Goal: Task Accomplishment & Management: Use online tool/utility

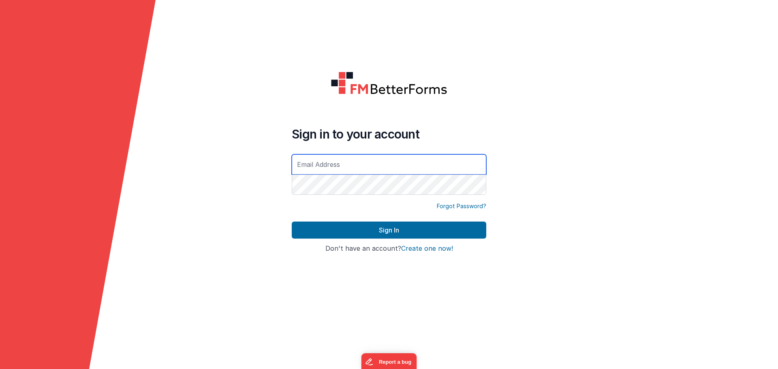
click at [292, 196] on div at bounding box center [292, 196] width 0 height 0
click at [480, 168] on input "text" at bounding box center [389, 164] width 194 height 20
click at [441, 139] on h4 "Sign in to your account" at bounding box center [389, 134] width 194 height 15
click at [292, 196] on div at bounding box center [292, 196] width 0 height 0
type input "[EMAIL_ADDRESS][DOMAIN_NAME]"
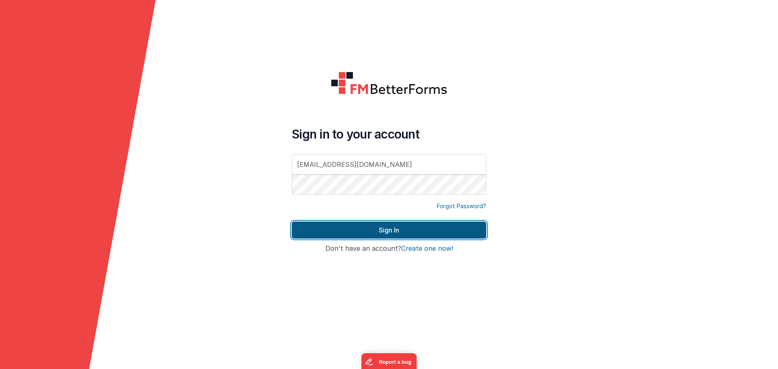
click at [409, 226] on button "Sign In" at bounding box center [389, 230] width 194 height 17
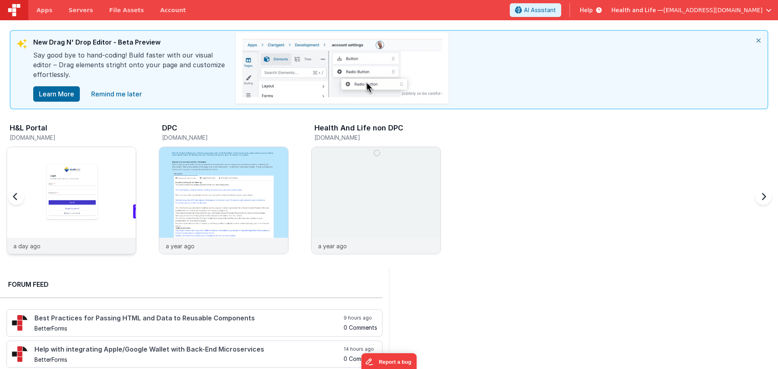
click at [103, 156] on img at bounding box center [71, 211] width 129 height 129
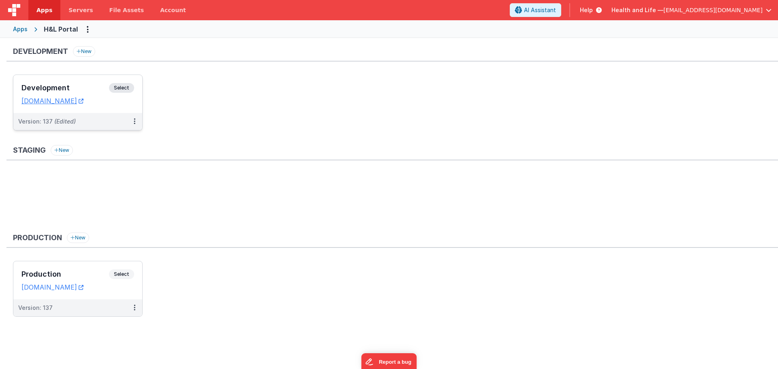
click at [125, 84] on span "Select" at bounding box center [121, 88] width 25 height 10
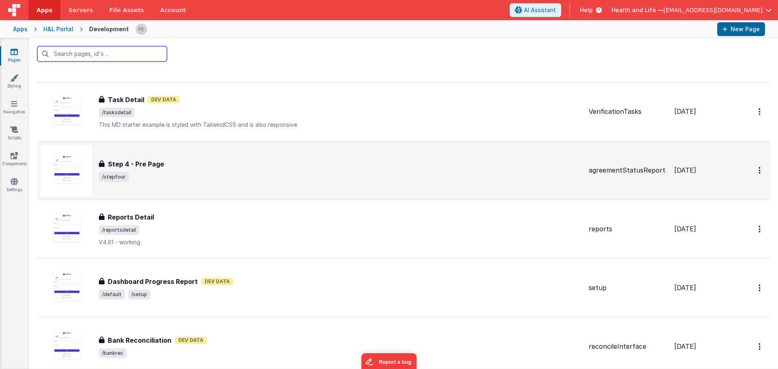
scroll to position [162, 0]
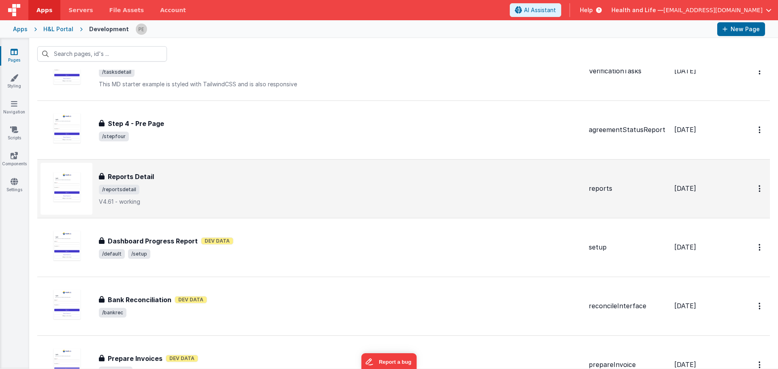
click at [195, 189] on span "/reportsdetail" at bounding box center [340, 190] width 483 height 10
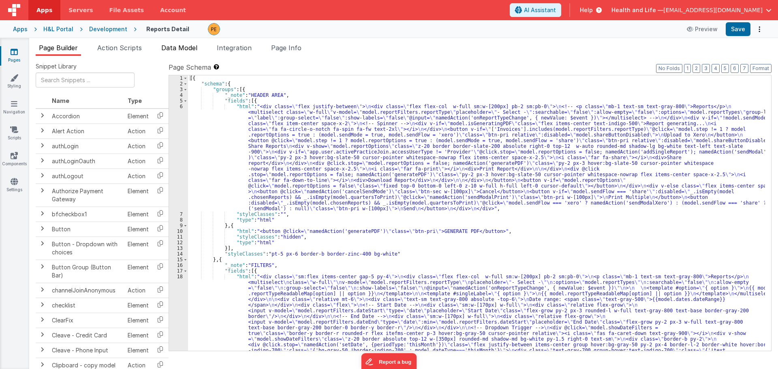
click at [181, 48] on span "Data Model" at bounding box center [179, 48] width 36 height 8
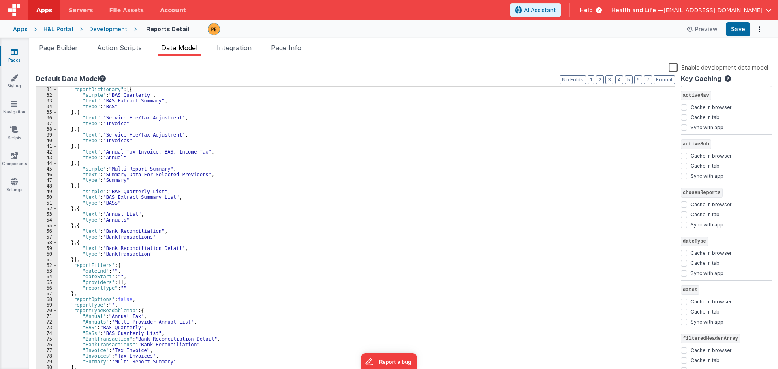
scroll to position [194, 0]
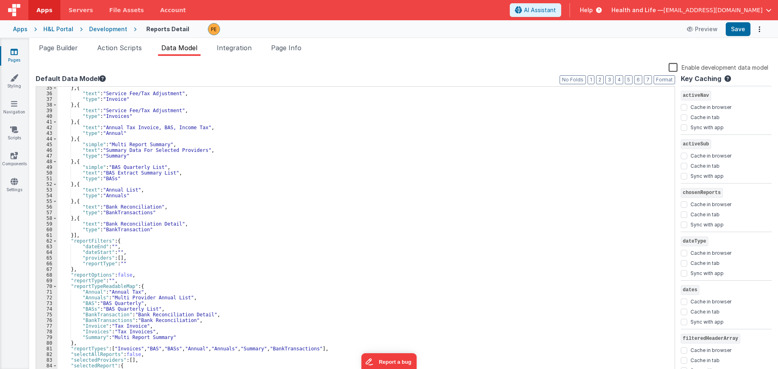
click at [74, 236] on div "} , { "text" : "Service Fee/Tax Adjustment" , "type" : "Invoice" } , { "text" :…" at bounding box center [363, 235] width 611 height 301
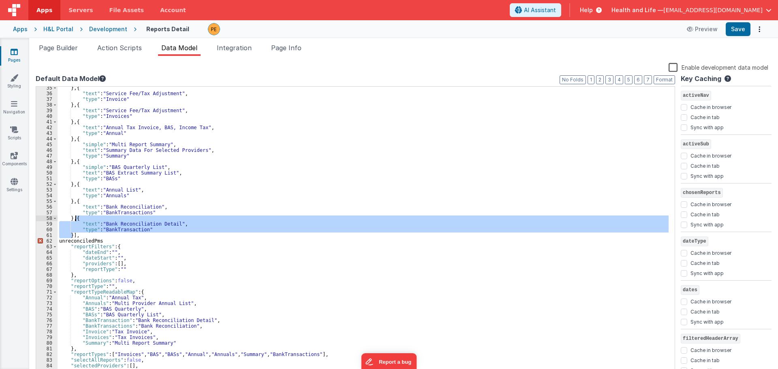
drag, startPoint x: 71, startPoint y: 237, endPoint x: 76, endPoint y: 219, distance: 18.1
click at [76, 219] on div "} , { "text" : "Service Fee/Tax Adjustment" , "type" : "Invoice" } , { "text" :…" at bounding box center [363, 235] width 611 height 301
click at [74, 235] on div "} , { "text" : "Service Fee/Tax Adjustment" , "type" : "Invoice" } , { "text" :…" at bounding box center [363, 231] width 611 height 289
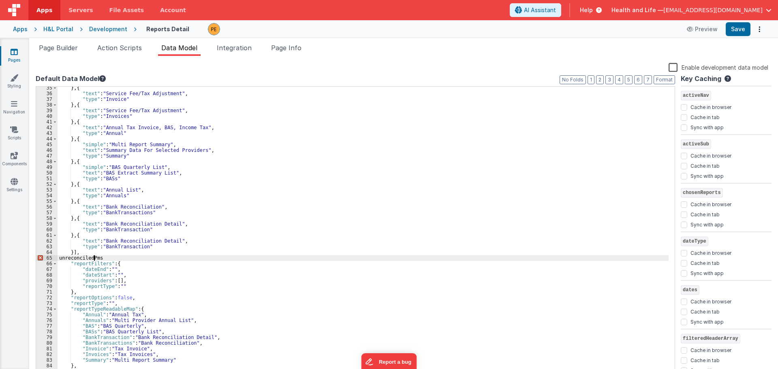
click at [93, 258] on div "} , { "text" : "Service Fee/Tax Adjustment" , "type" : "Invoice" } , { "text" :…" at bounding box center [363, 235] width 611 height 301
click at [124, 248] on div "} , { "text" : "Service Fee/Tax Adjustment" , "type" : "Invoice" } , { "text" :…" at bounding box center [363, 235] width 611 height 301
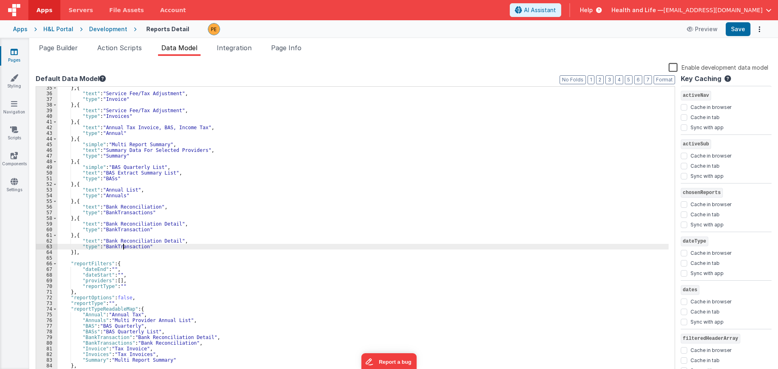
click at [124, 248] on div "} , { "text" : "Service Fee/Tax Adjustment" , "type" : "Invoice" } , { "text" :…" at bounding box center [363, 235] width 611 height 301
click at [113, 241] on div "} , { "text" : "Service Fee/Tax Adjustment" , "type" : "Invoice" } , { "text" :…" at bounding box center [363, 235] width 611 height 301
click at [136, 239] on div "} , { "text" : "Service Fee/Tax Adjustment" , "type" : "Invoice" } , { "text" :…" at bounding box center [363, 235] width 611 height 301
click at [155, 241] on div "} , { "text" : "Service Fee/Tax Adjustment" , "type" : "Invoice" } , { "text" :…" at bounding box center [363, 231] width 611 height 289
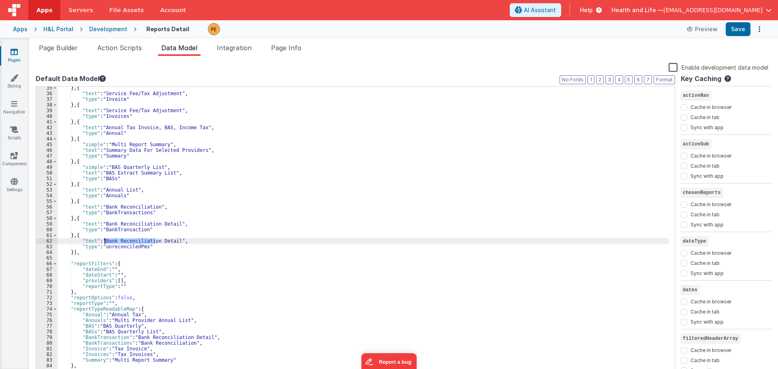
drag, startPoint x: 156, startPoint y: 241, endPoint x: 104, endPoint y: 240, distance: 51.8
click at [104, 240] on div "} , { "text" : "Service Fee/Tax Adjustment" , "type" : "Invoice" } , { "text" :…" at bounding box center [363, 235] width 611 height 301
click at [181, 248] on div "} , { "text" : "Service Fee/Tax Adjustment" , "type" : "Invoice" } , { "text" :…" at bounding box center [363, 235] width 611 height 301
click at [124, 248] on div "} , { "text" : "Service Fee/Tax Adjustment" , "type" : "Invoice" } , { "text" :…" at bounding box center [363, 235] width 611 height 301
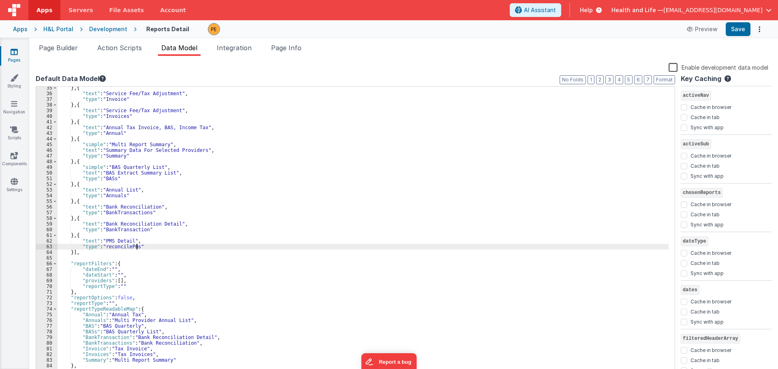
click at [114, 242] on div "} , { "text" : "Service Fee/Tax Adjustment" , "type" : "Invoice" } , { "text" :…" at bounding box center [363, 235] width 611 height 301
click at [122, 249] on div "} , { "text" : "Service Fee/Tax Adjustment" , "type" : "Invoice" } , { "text" :…" at bounding box center [363, 235] width 611 height 301
click at [126, 247] on div "} , { "text" : "Service Fee/Tax Adjustment" , "type" : "Invoice" } , { "text" :…" at bounding box center [363, 235] width 611 height 301
click at [118, 240] on div "} , { "text" : "Service Fee/Tax Adjustment" , "type" : "Invoice" } , { "text" :…" at bounding box center [363, 235] width 611 height 301
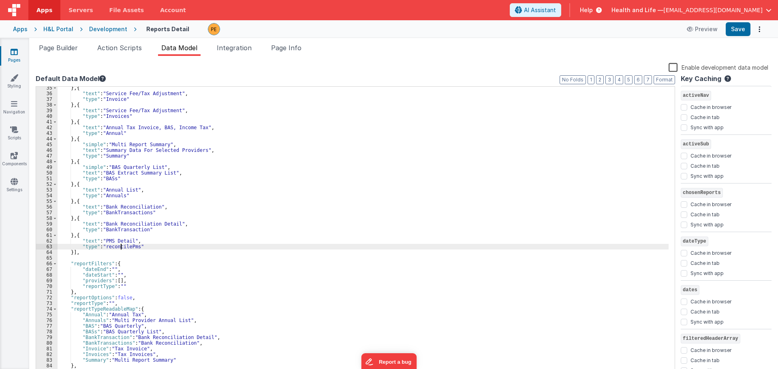
click at [120, 248] on div "} , { "text" : "Service Fee/Tax Adjustment" , "type" : "Invoice" } , { "text" :…" at bounding box center [363, 235] width 611 height 301
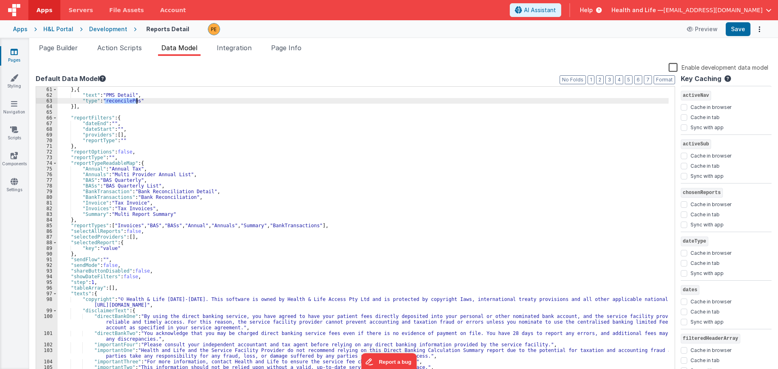
scroll to position [340, 0]
click at [178, 217] on div "} , { "text" : "PMS Detail" , "type" : "reconcilePms" }] , "reportFilters" : { …" at bounding box center [363, 240] width 611 height 306
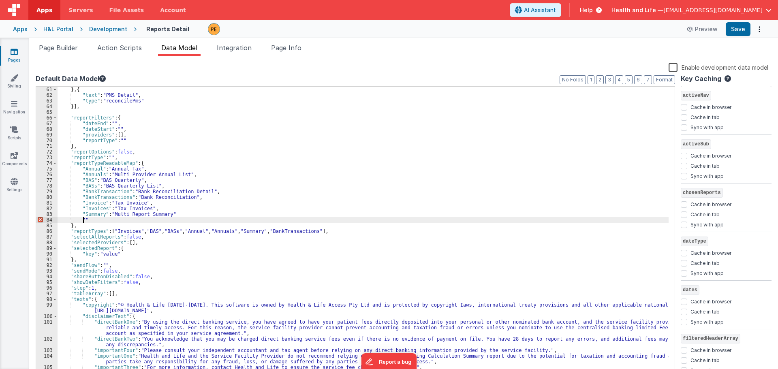
paste textarea
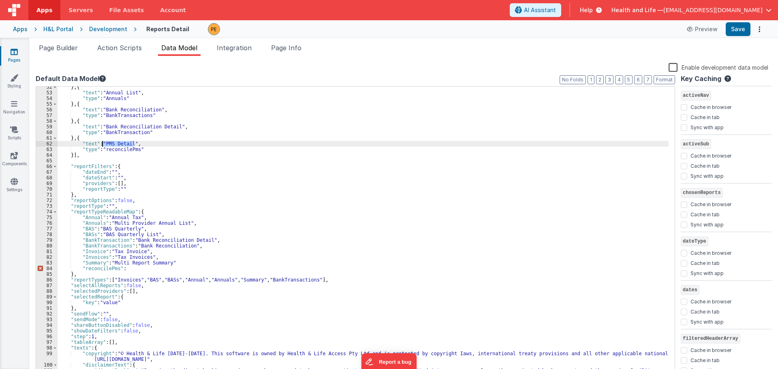
drag, startPoint x: 134, startPoint y: 145, endPoint x: 102, endPoint y: 144, distance: 32.0
click at [102, 144] on div "} , { "text" : "Annual List" , "type" : "Annuals" } , { "text" : "Bank Reconcil…" at bounding box center [363, 240] width 611 height 312
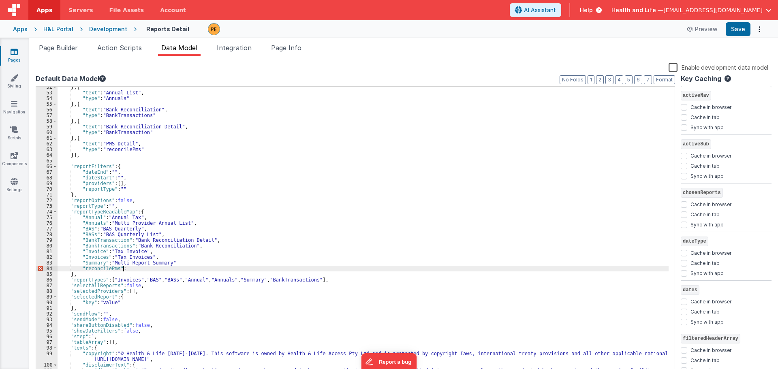
click at [126, 267] on div "} , { "text" : "Annual List" , "type" : "Annuals" } , { "text" : "Bank Reconcil…" at bounding box center [363, 240] width 611 height 312
paste textarea
click at [179, 261] on div "} , { "text" : "Annual List" , "type" : "Annuals" } , { "text" : "Bank Reconcil…" at bounding box center [363, 240] width 611 height 312
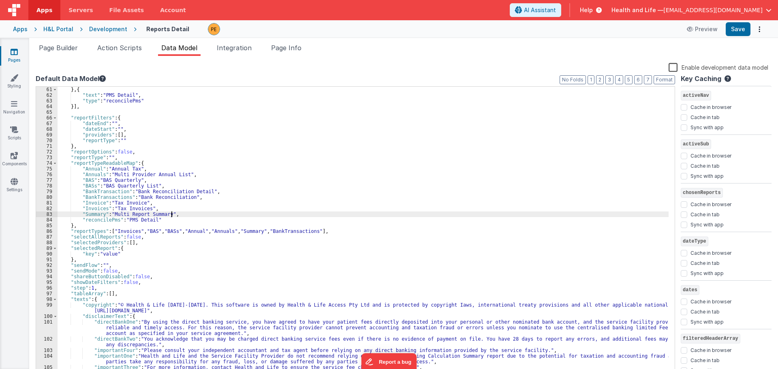
scroll to position [340, 0]
click at [317, 230] on div "} , { "text" : "PMS Detail" , "type" : "reconcilePms" }] , "reportFilters" : { …" at bounding box center [363, 240] width 611 height 306
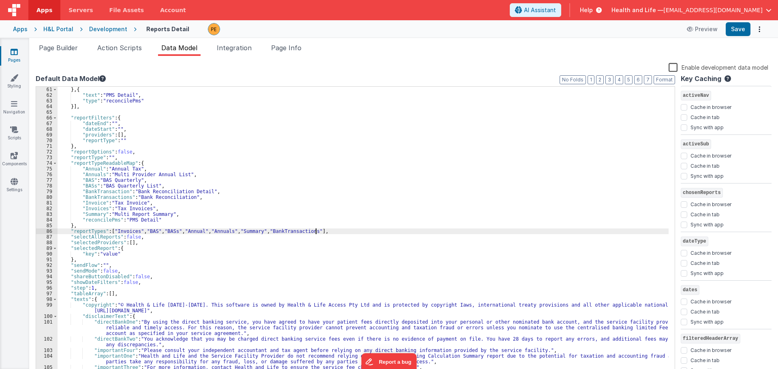
click at [319, 230] on div "} , { "text" : "PMS Detail" , "type" : "reconcilePms" }] , "reportFilters" : { …" at bounding box center [363, 240] width 611 height 306
click at [104, 217] on div "} , { "text" : "PMS Detail" , "type" : "reconcilePms" }] , "reportFilters" : { …" at bounding box center [363, 240] width 611 height 306
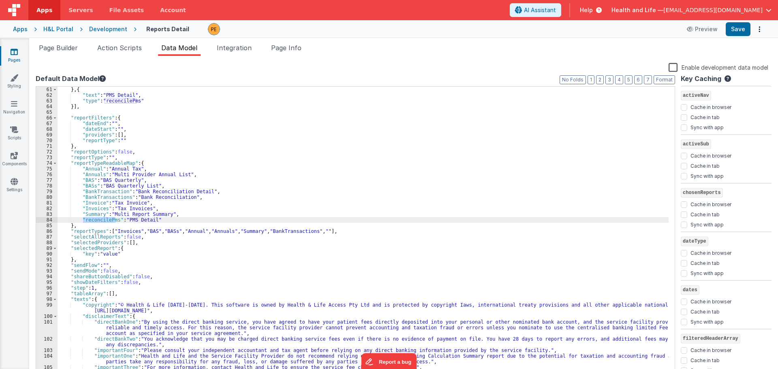
click at [328, 230] on div "} , { "text" : "PMS Detail" , "type" : "reconcilePms" }] , "reportFilters" : { …" at bounding box center [363, 240] width 611 height 306
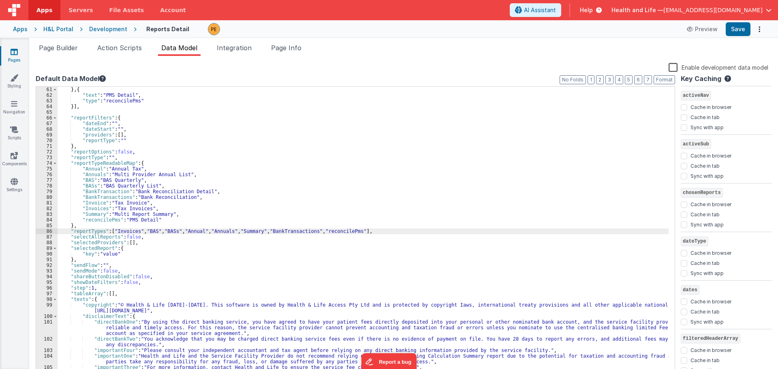
click at [215, 241] on div "} , { "text" : "PMS Detail" , "type" : "reconcilePms" }] , "reportFilters" : { …" at bounding box center [363, 240] width 611 height 306
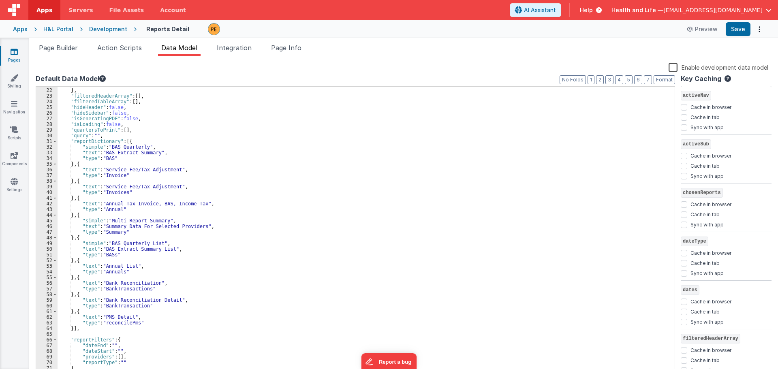
scroll to position [0, 0]
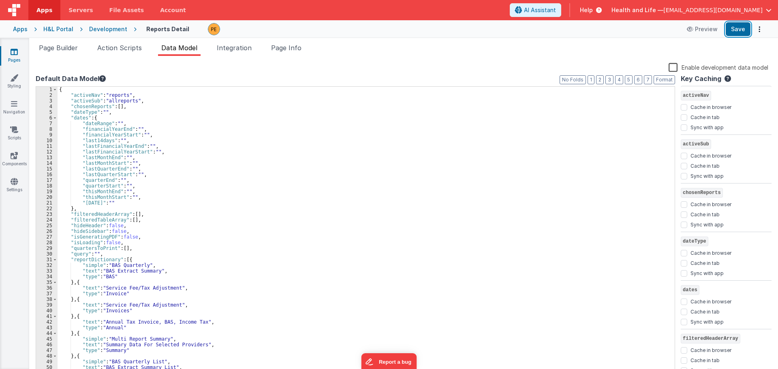
click at [747, 28] on button "Save" at bounding box center [737, 29] width 25 height 14
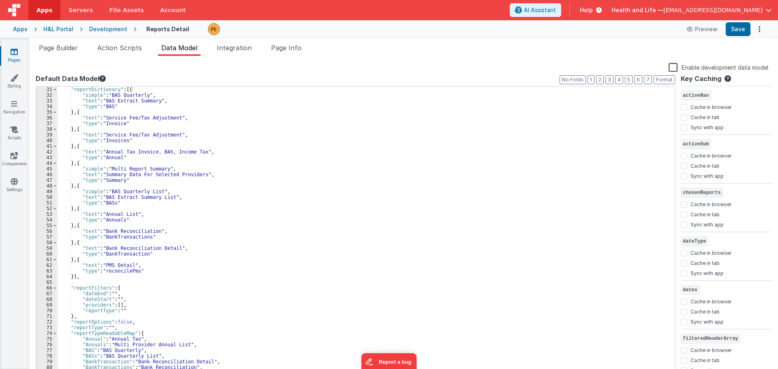
scroll to position [243, 0]
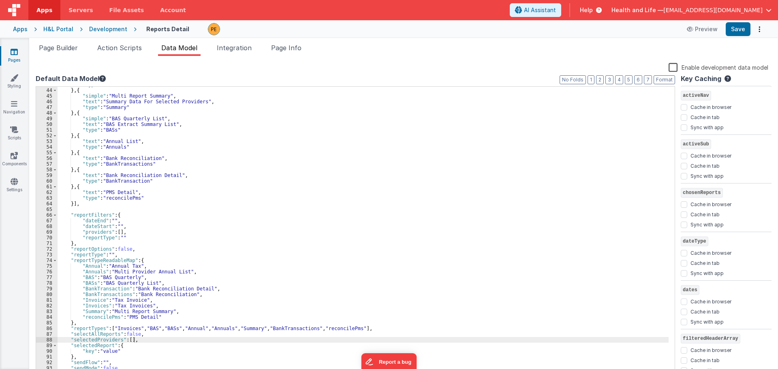
click at [119, 201] on div ""type" : "Annual" } , { "simple" : "Multi Report Summary" , "text" : "Summary D…" at bounding box center [363, 232] width 611 height 301
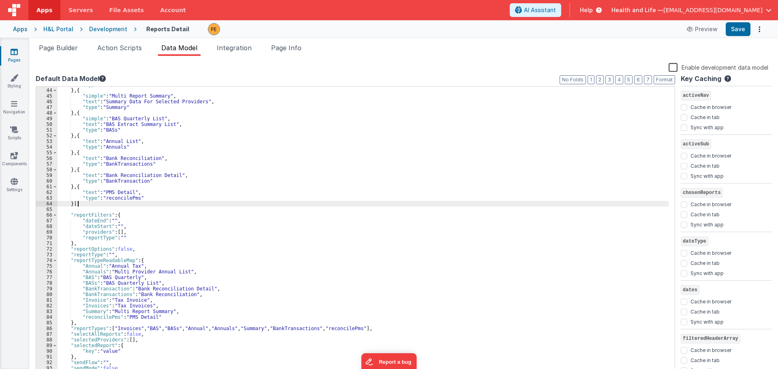
click at [119, 201] on div ""type" : "Annual" } , { "simple" : "Multi Report Summary" , "text" : "Summary D…" at bounding box center [363, 232] width 611 height 301
click at [122, 200] on div ""type" : "Annual" } , { "simple" : "Multi Report Summary" , "text" : "Summary D…" at bounding box center [363, 231] width 611 height 289
click at [122, 200] on div ""type" : "Annual" } , { "simple" : "Multi Report Summary" , "text" : "Summary D…" at bounding box center [363, 232] width 611 height 301
click at [123, 196] on div ""type" : "Annual" } , { "simple" : "Multi Report Summary" , "text" : "Summary D…" at bounding box center [363, 231] width 611 height 289
click at [123, 196] on div ""type" : "Annual" } , { "simple" : "Multi Report Summary" , "text" : "Summary D…" at bounding box center [363, 232] width 611 height 301
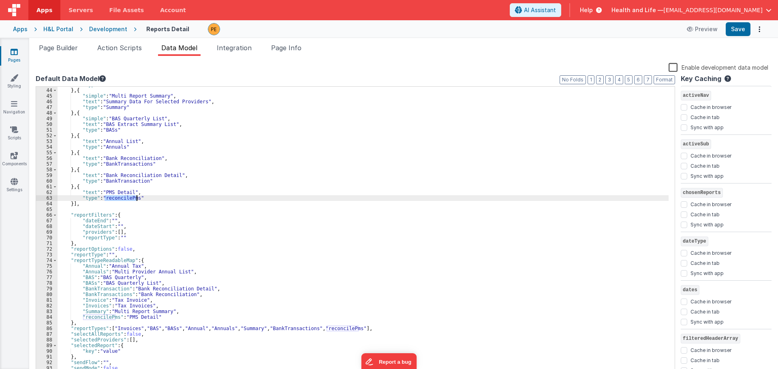
click at [123, 196] on div ""type" : "Annual" } , { "simple" : "Multi Report Summary" , "text" : "Summary D…" at bounding box center [363, 232] width 611 height 301
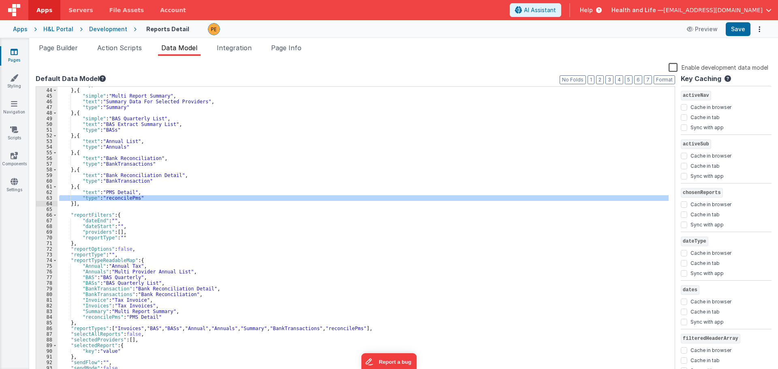
click at [123, 196] on div ""type" : "Annual" } , { "simple" : "Multi Report Summary" , "text" : "Summary D…" at bounding box center [363, 231] width 611 height 289
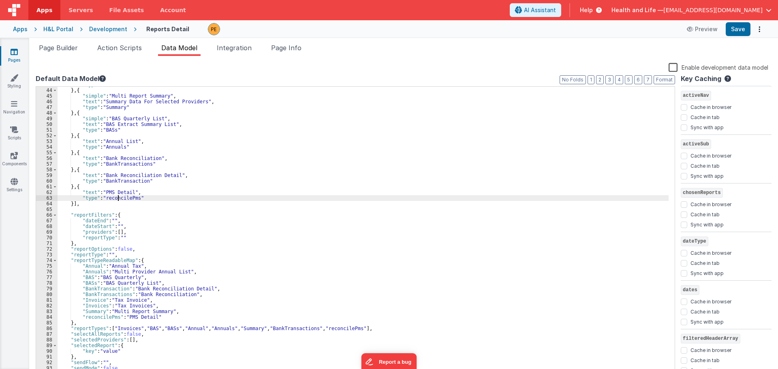
click at [119, 196] on div ""type" : "Annual" } , { "simple" : "Multi Report Summary" , "text" : "Summary D…" at bounding box center [363, 232] width 611 height 301
click at [47, 56] on div "Snippet Library Name Type Accordion Element Alert Action Action authLogin Actio…" at bounding box center [403, 219] width 748 height 326
click at [59, 47] on span "Page Builder" at bounding box center [58, 48] width 39 height 8
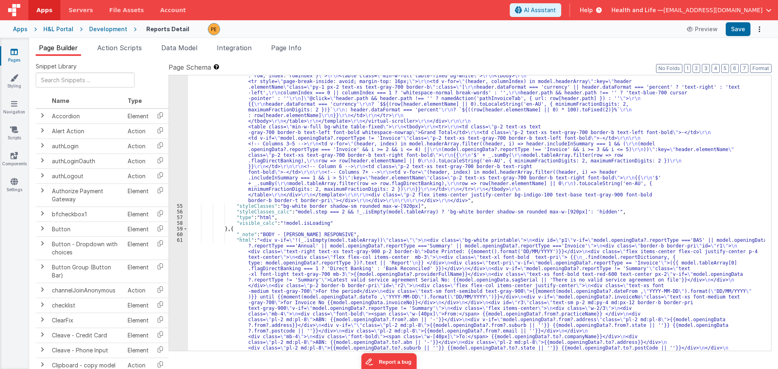
scroll to position [2260, 0]
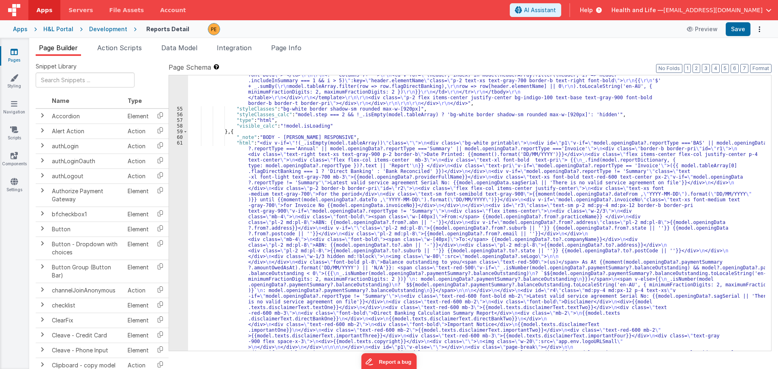
click at [237, 221] on div ""html" : "<div class= \" invisible absolute -left-[9999px] \" > \r\n <div class…" at bounding box center [476, 184] width 577 height 2640
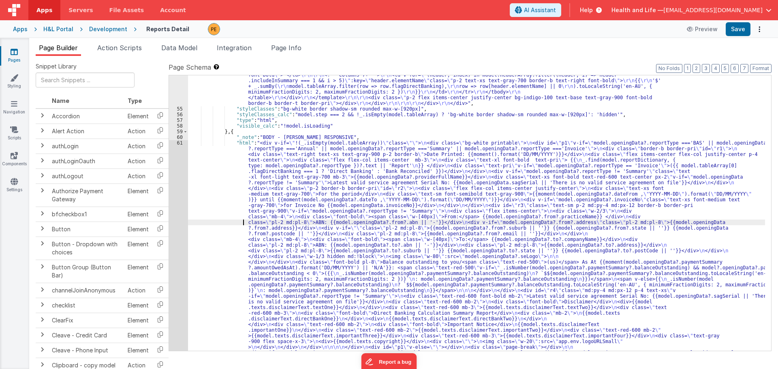
click at [177, 204] on div "54 55 56 57 58 59 60 61 62 63 64 65 66 67 68 69 70 71 72 73 74 75 76 77" at bounding box center [178, 184] width 19 height 2640
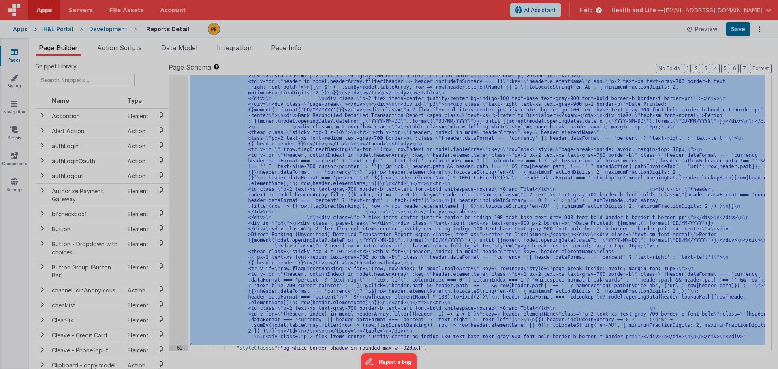
scroll to position [3178, 0]
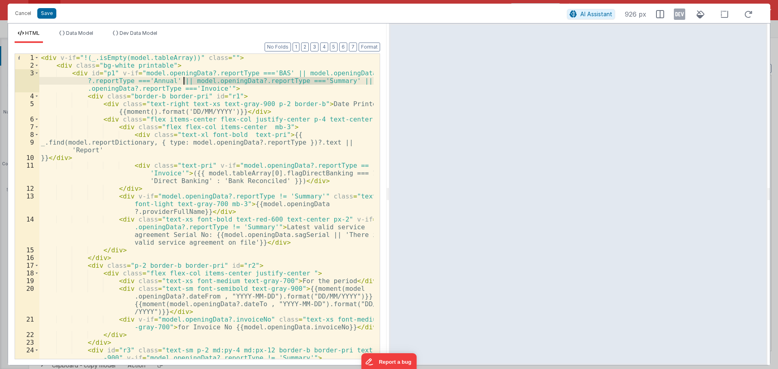
drag, startPoint x: 332, startPoint y: 80, endPoint x: 183, endPoint y: 82, distance: 149.5
click at [183, 82] on div "< div v-if = "!(_.isEmpty(model.tableArray))" class = "" > < div class = "bg-wh…" at bounding box center [206, 214] width 334 height 320
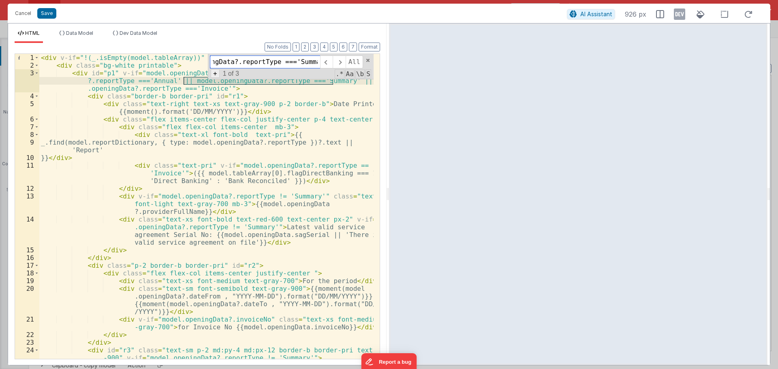
click at [216, 73] on span "+" at bounding box center [215, 73] width 9 height 9
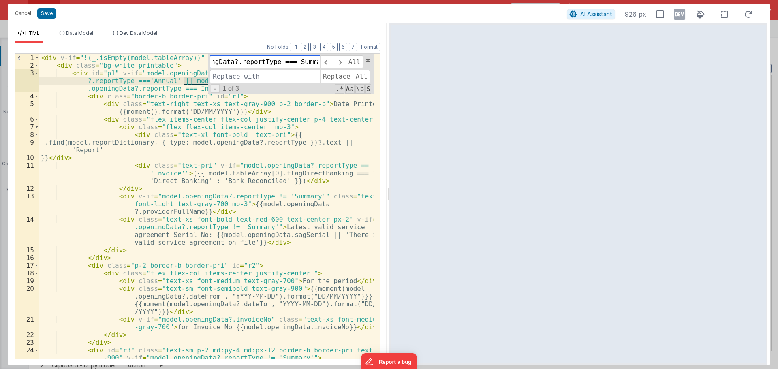
scroll to position [0, 0]
click at [240, 79] on input at bounding box center [265, 76] width 110 height 13
drag, startPoint x: 213, startPoint y: 63, endPoint x: 334, endPoint y: 63, distance: 120.3
click at [334, 63] on div "model.openingData?.reportType ==='Summary' All" at bounding box center [286, 61] width 153 height 13
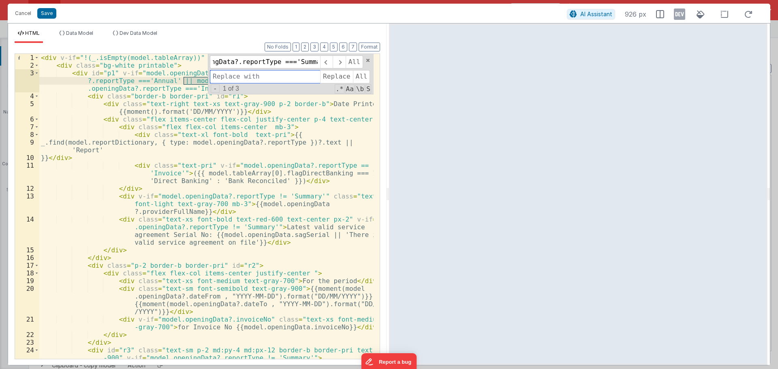
scroll to position [0, 0]
click at [290, 75] on input at bounding box center [265, 76] width 110 height 13
paste input "model.openingData?.reportType ==='Summary'"
click at [303, 75] on input "model.openingData?.reportType ==='Summary' ||" at bounding box center [265, 76] width 110 height 13
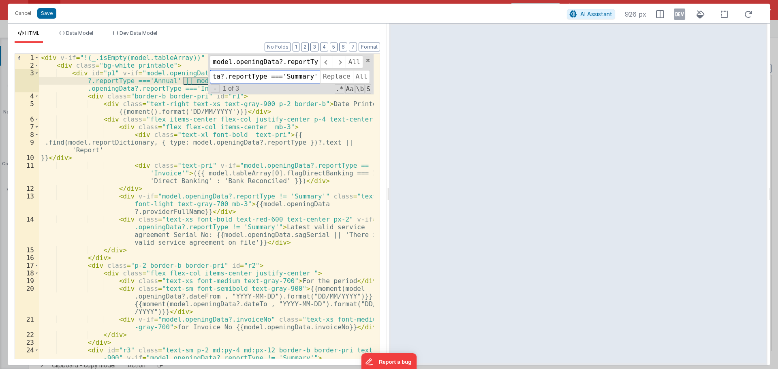
scroll to position [0, 0]
drag, startPoint x: 304, startPoint y: 75, endPoint x: 188, endPoint y: 70, distance: 116.4
click at [188, 70] on div "< div v-if = "!(_.isEmpty(model.tableArray))" class = "" > < div class = "bg-wh…" at bounding box center [206, 206] width 334 height 305
click at [287, 79] on input "model.openingData?.reportType ==='Summary' ||" at bounding box center [265, 76] width 110 height 13
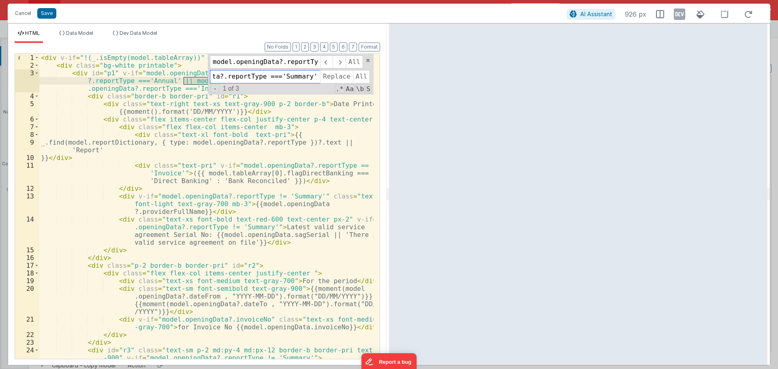
drag, startPoint x: 310, startPoint y: 77, endPoint x: 320, endPoint y: 77, distance: 10.1
click at [320, 77] on input "model.openingData?.reportType ==='Summary' ||" at bounding box center [265, 76] width 110 height 13
click at [315, 77] on input "model.openingData?.reportType ==='Summary' ||" at bounding box center [265, 76] width 110 height 13
click at [318, 77] on input "model.openingData?.reportType ==='Summary' ||" at bounding box center [265, 76] width 110 height 13
paste input "model.openingData?.reportType ==='Summary'"
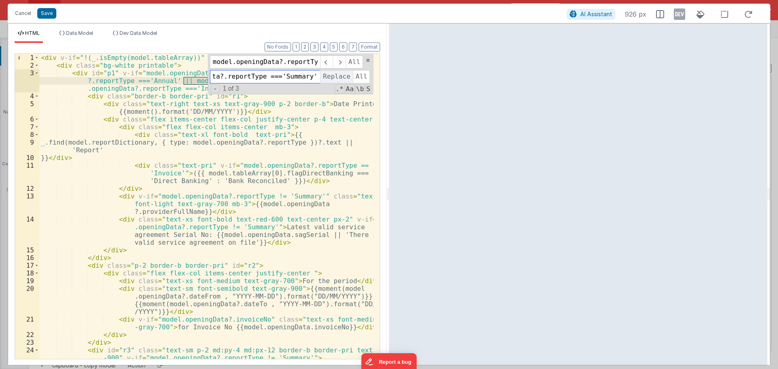
scroll to position [0, 209]
click at [305, 75] on input "model.openingData?.reportType ==='Summary' || model.openingData?.reportType ===…" at bounding box center [265, 76] width 110 height 13
drag, startPoint x: 304, startPoint y: 77, endPoint x: 316, endPoint y: 77, distance: 12.6
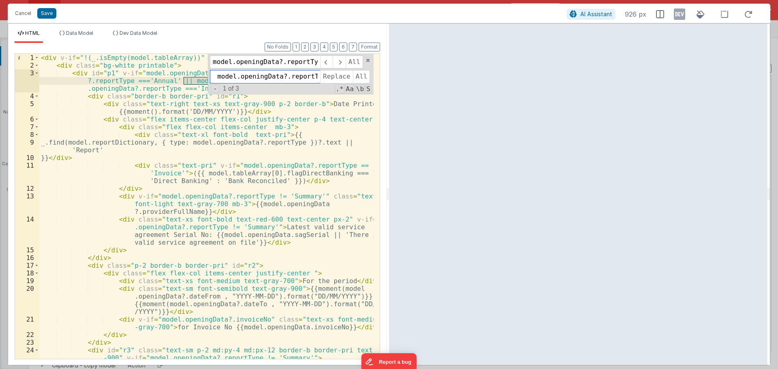
click at [316, 77] on input "model.openingData?.reportType ==='Summary' || model.openingData?.reportType ===…" at bounding box center [265, 76] width 110 height 13
click at [313, 77] on input "model.openingData?.reportType ==='Summary' || model.openingData?.reportType ===…" at bounding box center [265, 76] width 110 height 13
click at [316, 77] on input "model.openingData?.reportType ==='Summary' || model.openingData?.reportType ===…" at bounding box center [265, 76] width 110 height 13
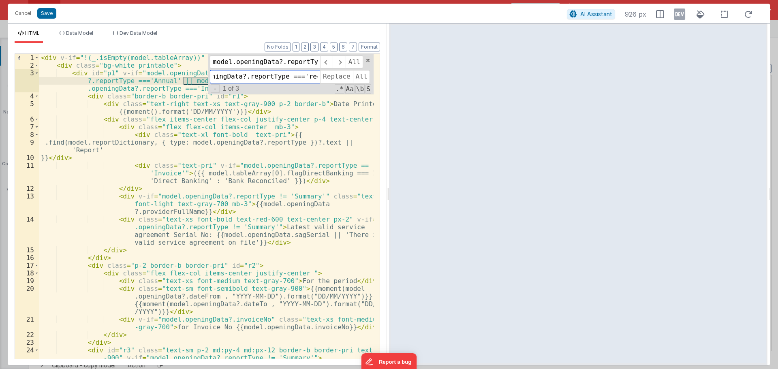
scroll to position [0, 223]
type input "model.openingData?.reportType ==='Summary' || model.openingData?.reportType ===…"
click at [355, 71] on span "All" at bounding box center [361, 76] width 17 height 13
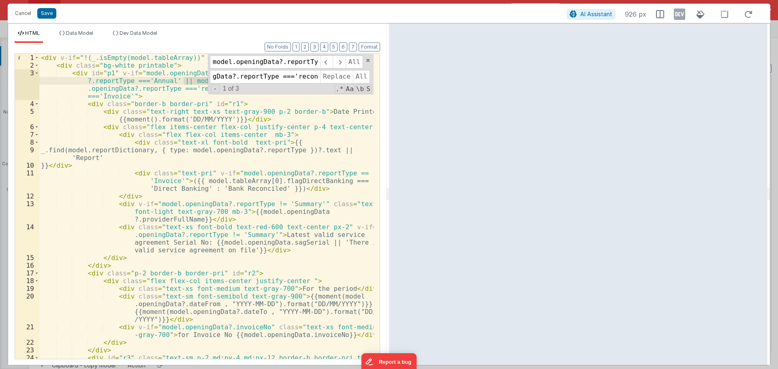
click at [316, 112] on div "< div v-if = "!(_.isEmpty(model.tableArray))" class = "" > < div class = "bg-wh…" at bounding box center [206, 218] width 334 height 328
click at [215, 89] on span "-" at bounding box center [215, 88] width 9 height 9
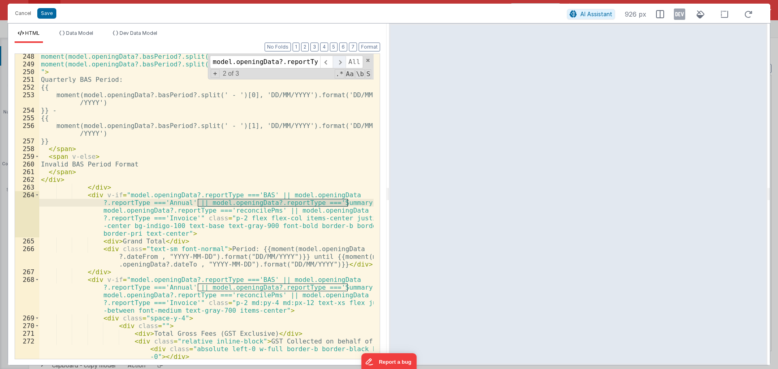
click at [343, 62] on span at bounding box center [339, 61] width 13 height 13
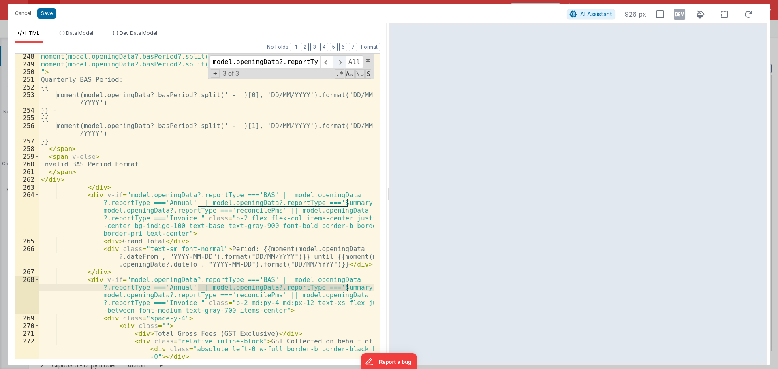
click at [343, 62] on span at bounding box center [339, 61] width 13 height 13
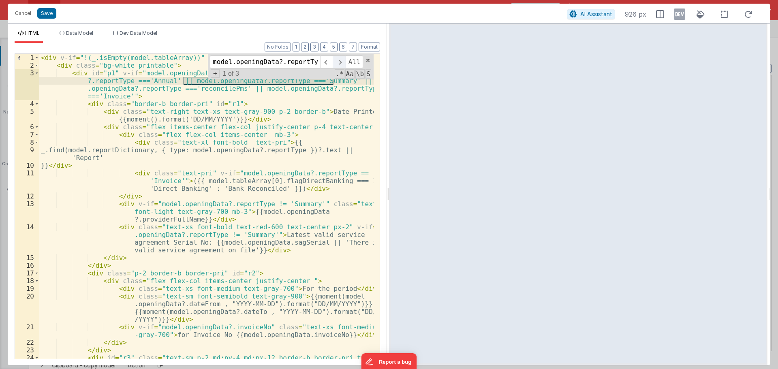
scroll to position [0, 0]
click at [49, 10] on button "Save" at bounding box center [46, 13] width 19 height 11
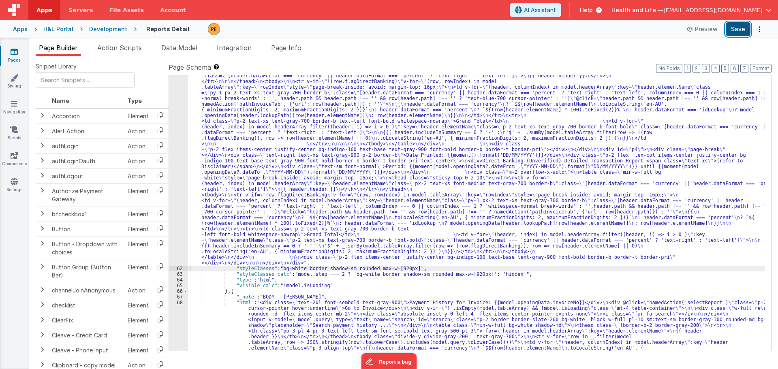
click at [737, 24] on button "Save" at bounding box center [737, 29] width 25 height 14
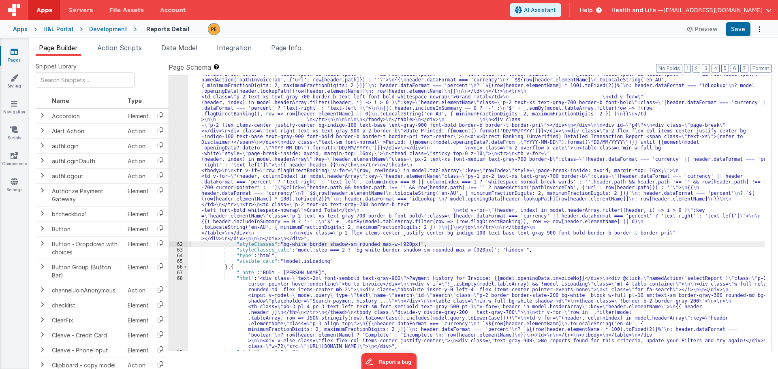
scroll to position [3252, 0]
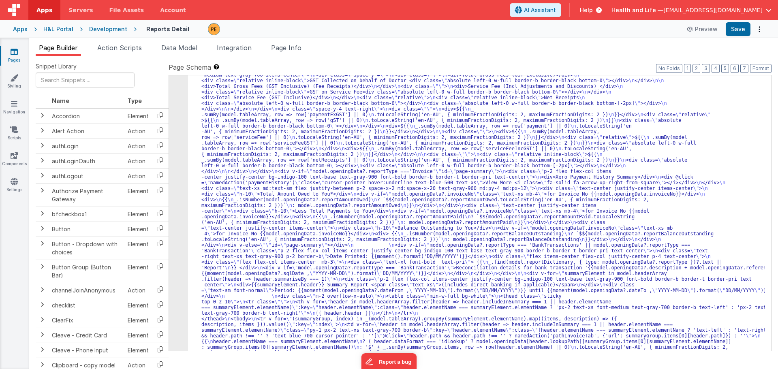
scroll to position [2814, 0]
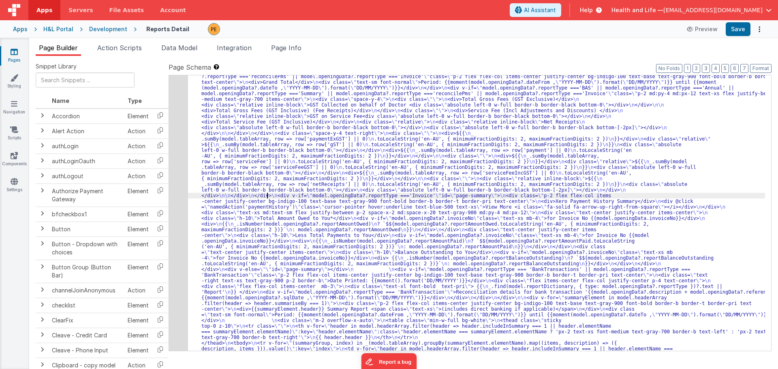
click at [178, 177] on div "61" at bounding box center [178, 107] width 19 height 1043
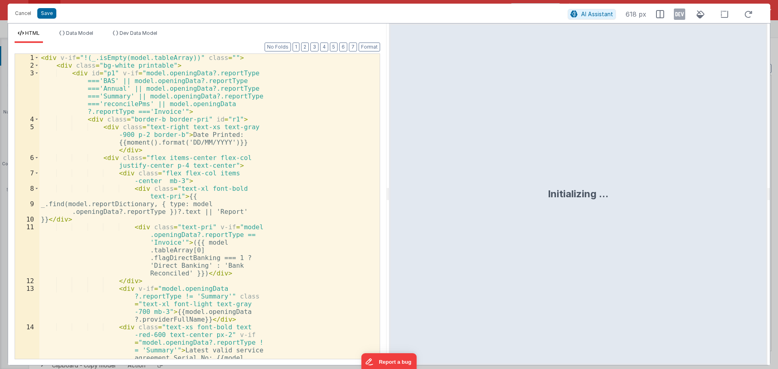
scroll to position [3098, 0]
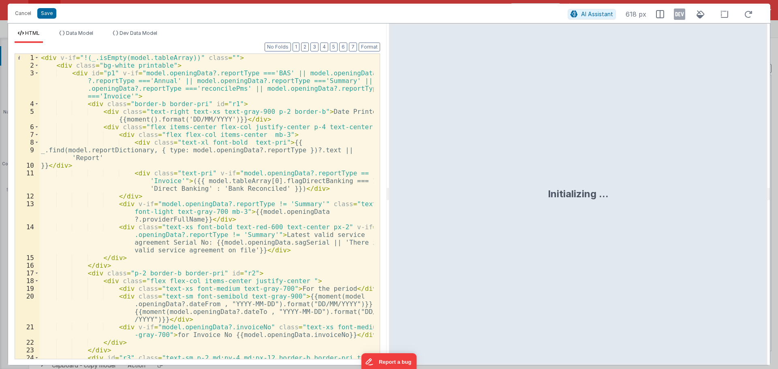
click at [138, 58] on div "< div v-if = "!(_.isEmpty(model.tableArray))" class = "" > < div class = "bg-wh…" at bounding box center [206, 218] width 334 height 328
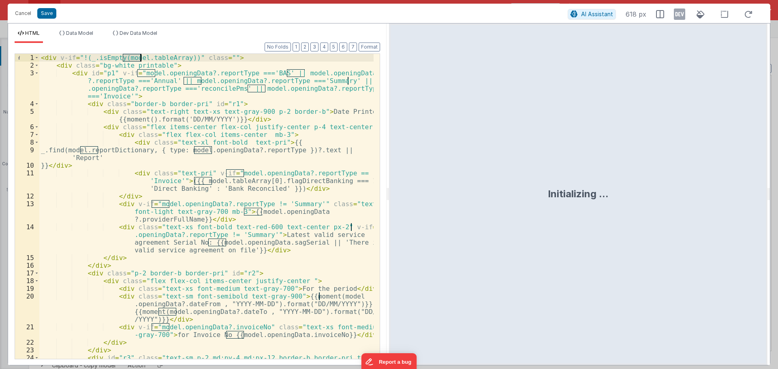
click at [147, 59] on div "< div v-if = "!(_.isEmpty(model.tableArray))" class = "" > < div class = "bg-wh…" at bounding box center [206, 218] width 334 height 328
click at [133, 59] on div "< div v-if = "!(_.isEmpty(model.tableArray))" class = "" > < div class = "bg-wh…" at bounding box center [206, 218] width 334 height 328
click at [159, 58] on div "< div v-if = "!(_.isEmpty(model.tableArray))" class = "" > < div class = "bg-wh…" at bounding box center [206, 218] width 334 height 328
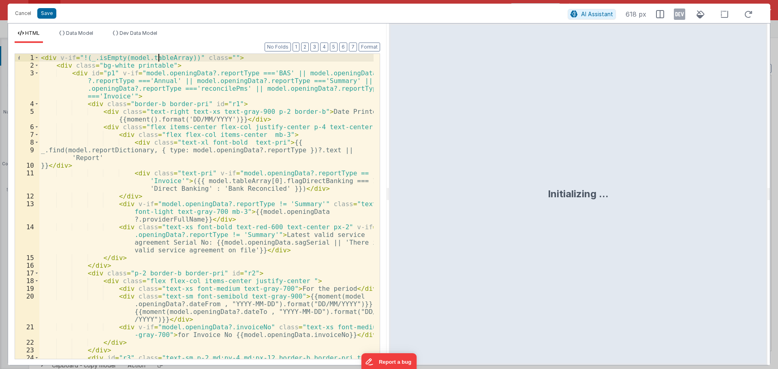
click at [159, 58] on div "< div v-if = "!(_.isEmpty(model.tableArray))" class = "" > < div class = "bg-wh…" at bounding box center [206, 218] width 334 height 328
click at [116, 71] on div "< div v-if = "!(_.isEmpty(model.tableArray))" class = "" > < div class = "bg-wh…" at bounding box center [206, 218] width 334 height 328
click at [215, 81] on div "< div v-if = "!(_.isEmpty(model.tableArray))" class = "" > < div class = "bg-wh…" at bounding box center [206, 218] width 334 height 328
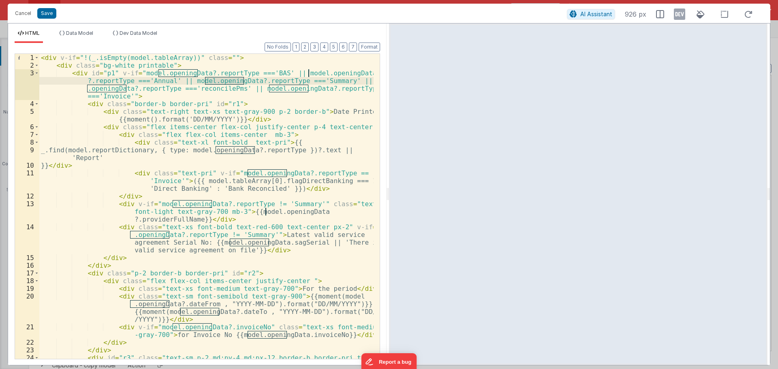
click at [149, 90] on div "< div v-if = "!(_.isEmpty(model.tableArray))" class = "" > < div class = "bg-wh…" at bounding box center [206, 218] width 334 height 328
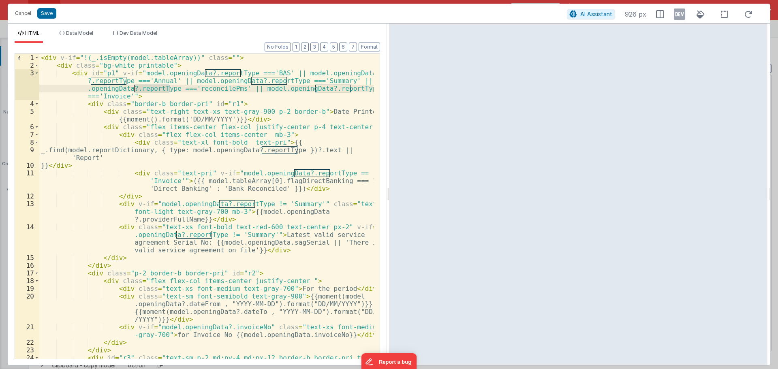
click at [149, 90] on div "< div v-if = "!(_.isEmpty(model.tableArray))" class = "" > < div class = "bg-wh…" at bounding box center [206, 218] width 334 height 328
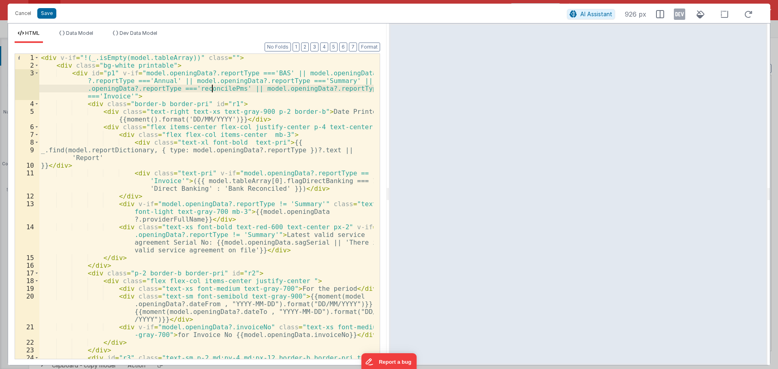
click at [212, 87] on div "< div v-if = "!(_.isEmpty(model.tableArray))" class = "" > < div class = "bg-wh…" at bounding box center [206, 218] width 334 height 328
click at [211, 90] on div "< div v-if = "!(_.isEmpty(model.tableArray))" class = "" > < div class = "bg-wh…" at bounding box center [206, 206] width 334 height 305
click at [211, 90] on div "< div v-if = "!(_.isEmpty(model.tableArray))" class = "" > < div class = "bg-wh…" at bounding box center [206, 218] width 334 height 328
click at [226, 90] on div "< div v-if = "!(_.isEmpty(model.tableArray))" class = "" > < div class = "bg-wh…" at bounding box center [206, 218] width 334 height 328
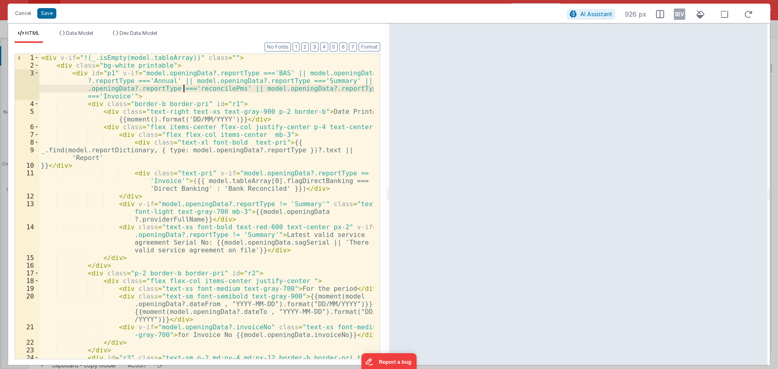
click at [183, 88] on div "< div v-if = "!(_.isEmpty(model.tableArray))" class = "" > < div class = "bg-wh…" at bounding box center [206, 218] width 334 height 328
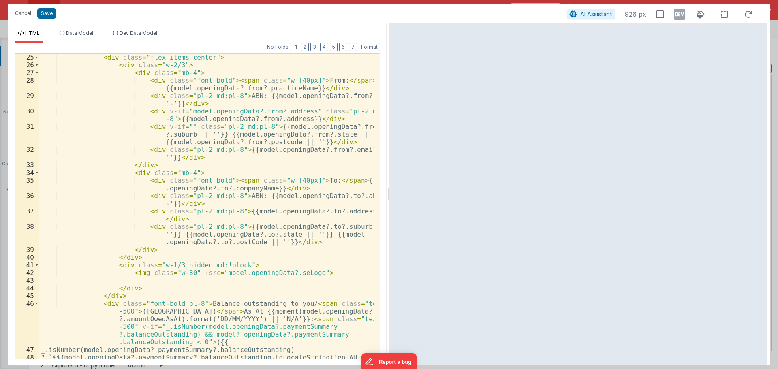
scroll to position [316, 0]
click at [28, 13] on button "Cancel" at bounding box center [23, 13] width 24 height 11
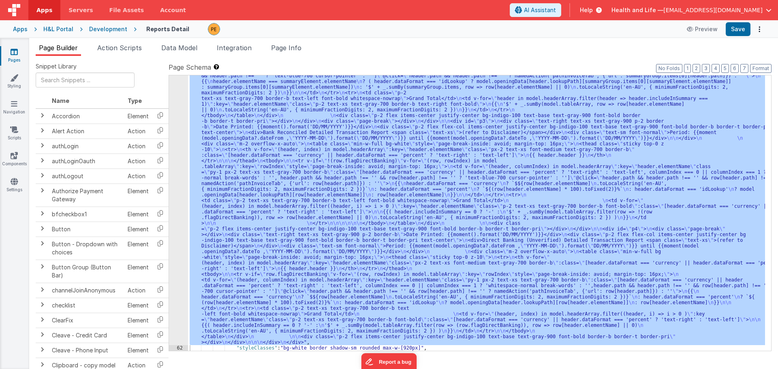
scroll to position [3252, 0]
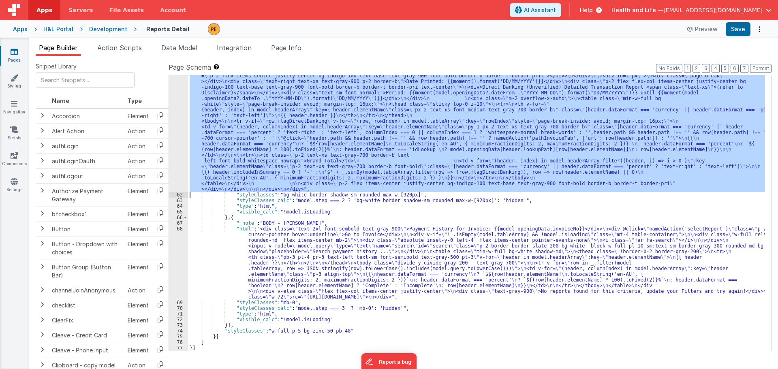
click at [400, 152] on div ""html" : "<div v-if= \" !(_.isEmpty(model.tableArray)) \" class= \"\" > \n <div…" at bounding box center [476, 212] width 577 height 275
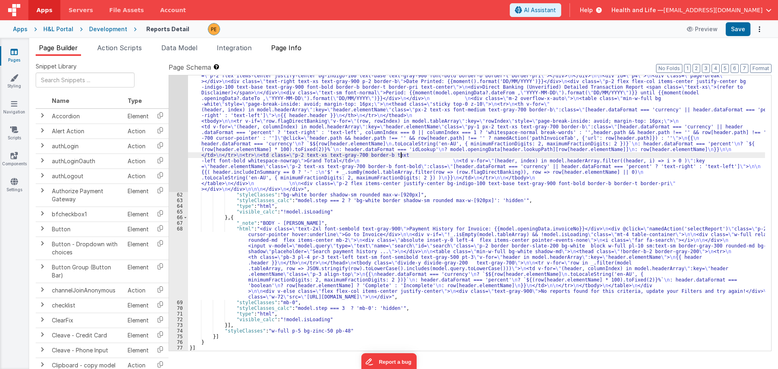
click at [290, 44] on span "Page Info" at bounding box center [286, 48] width 30 height 8
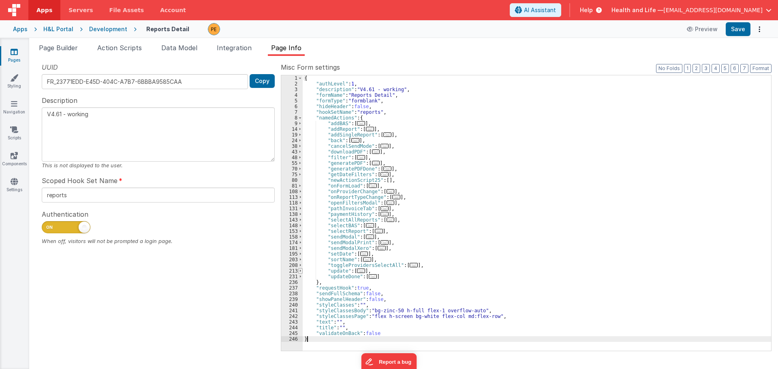
click at [299, 271] on span at bounding box center [300, 271] width 4 height 6
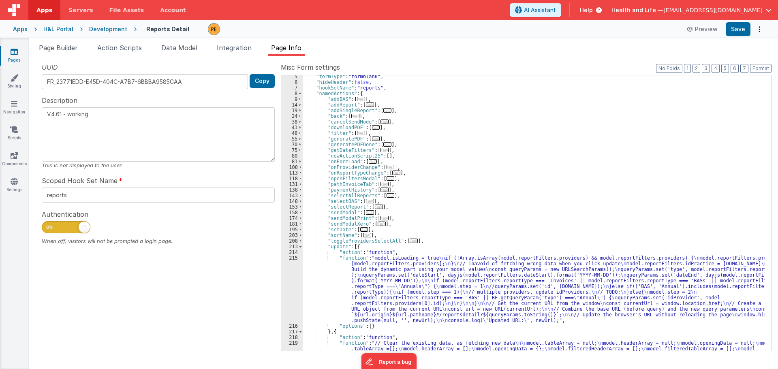
scroll to position [122, 0]
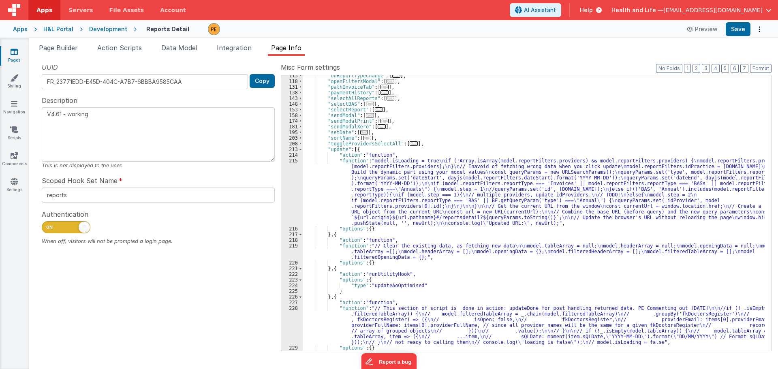
click at [320, 213] on div ""onReportTypeChange" : [ ... ] , "openFiltersModal" : [ ... ] , "pathInvoiceTab…" at bounding box center [534, 216] width 462 height 287
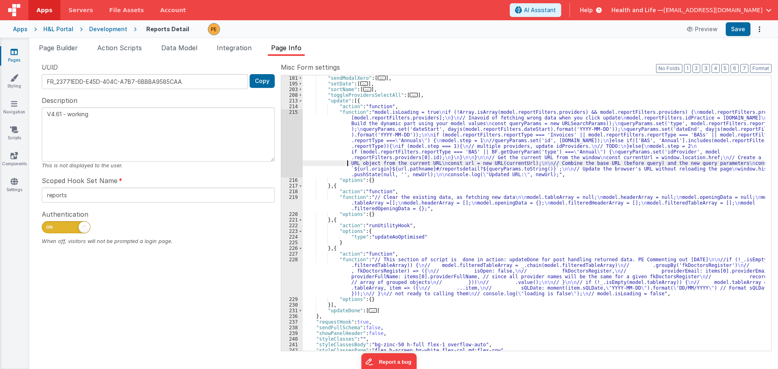
scroll to position [195, 0]
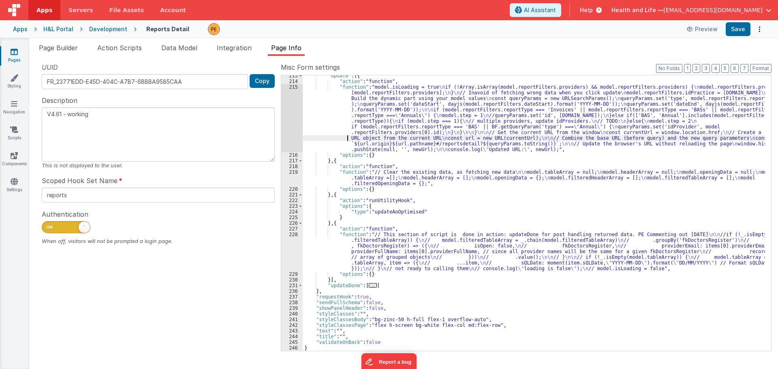
click at [401, 241] on div ""update" : [{ "action" : "function" , "function" : "model.isLoading = true \n i…" at bounding box center [534, 216] width 462 height 287
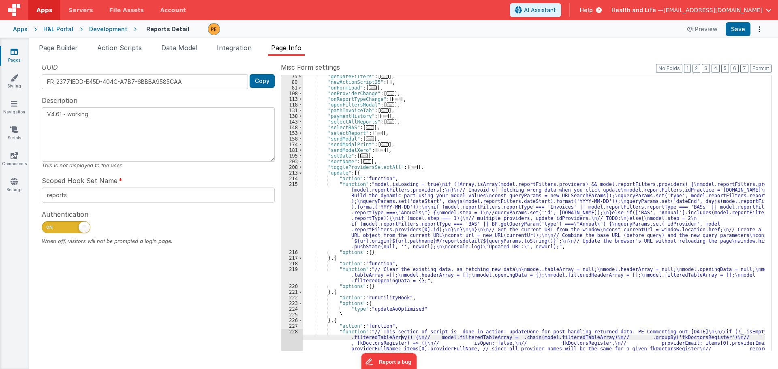
scroll to position [74, 0]
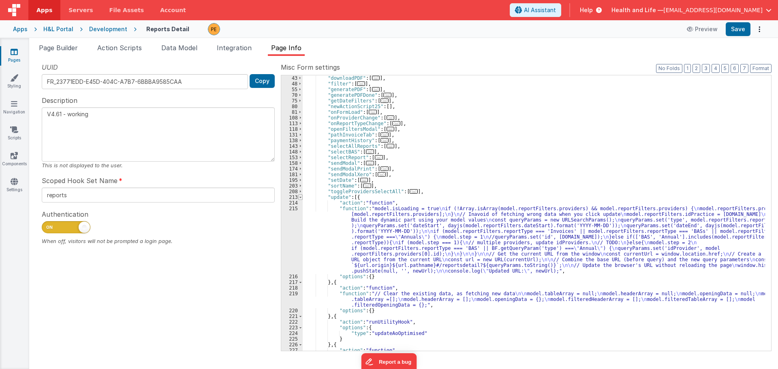
click at [302, 198] on span at bounding box center [300, 197] width 4 height 6
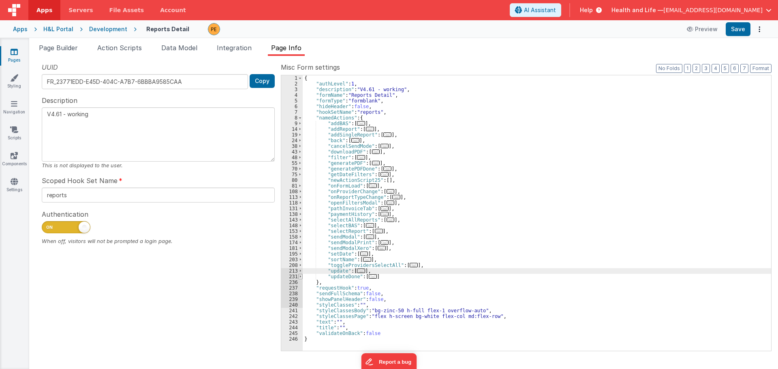
click at [299, 277] on span at bounding box center [300, 277] width 4 height 6
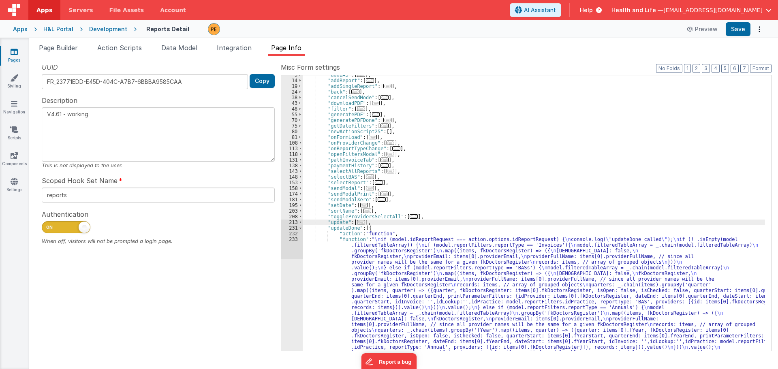
scroll to position [97, 0]
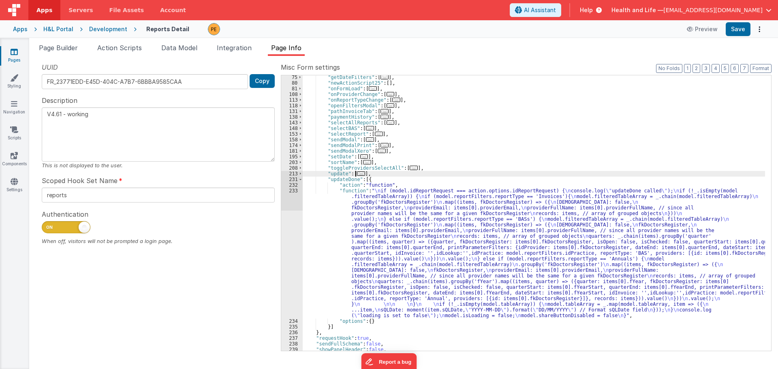
click at [350, 267] on div ""getDateFilters" : [ ... ] , "newActionScript25" : [ ] , "onFormLoad" : [ ... ]…" at bounding box center [534, 218] width 462 height 287
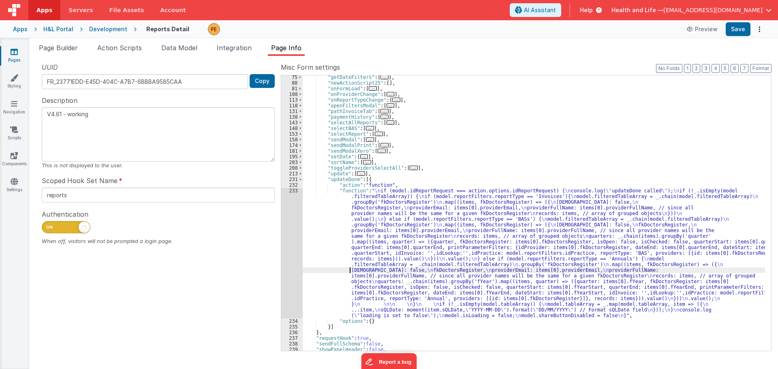
click at [277, 256] on div "UUID FR_23771EDD-E45D-404C-A7B7-6BBBA9585CAA Copy Description V4.61 - working T…" at bounding box center [158, 206] width 245 height 288
click at [288, 252] on div "233" at bounding box center [291, 253] width 21 height 130
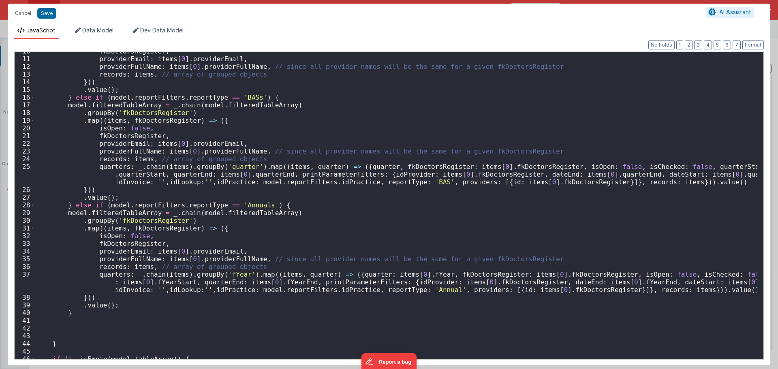
scroll to position [0, 0]
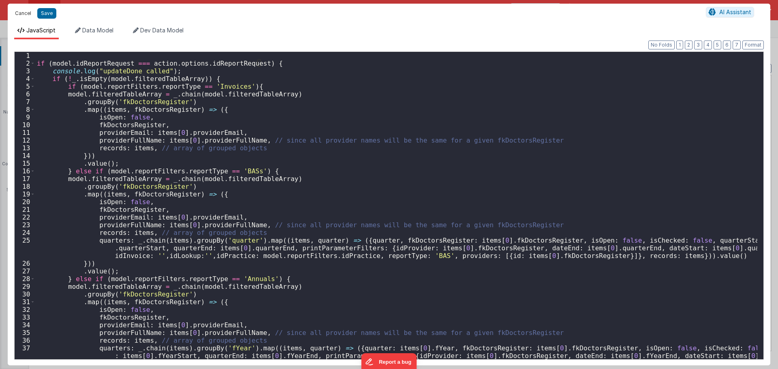
click at [26, 14] on button "Cancel" at bounding box center [23, 13] width 24 height 11
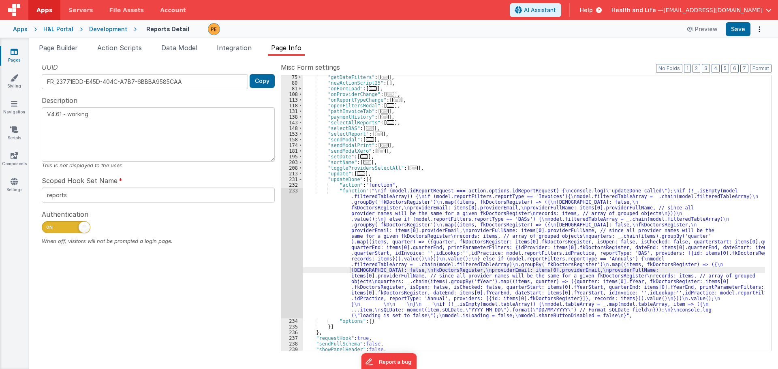
click at [585, 136] on div ""getDateFilters" : [ ... ] , "newActionScript25" : [ ] , "onFormLoad" : [ ... ]…" at bounding box center [534, 218] width 462 height 287
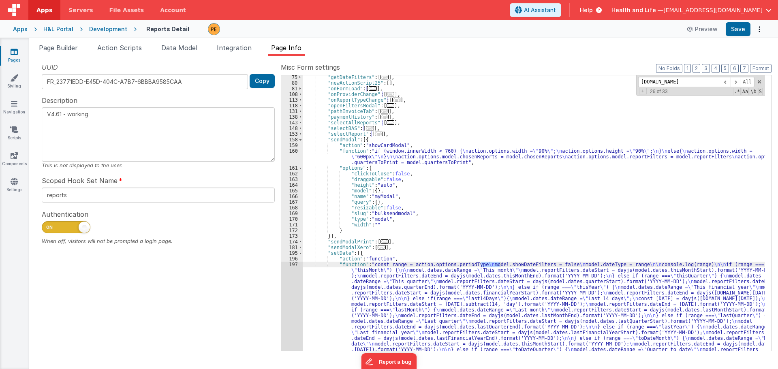
scroll to position [339, 0]
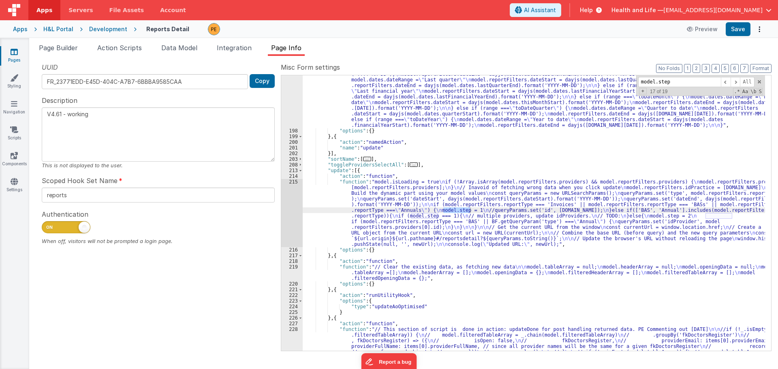
type input "model.step"
click at [359, 200] on div ""function" : "const range = action.options.periodType \n model.showDateFilters …" at bounding box center [534, 231] width 462 height 423
click at [294, 201] on div "215" at bounding box center [291, 213] width 21 height 68
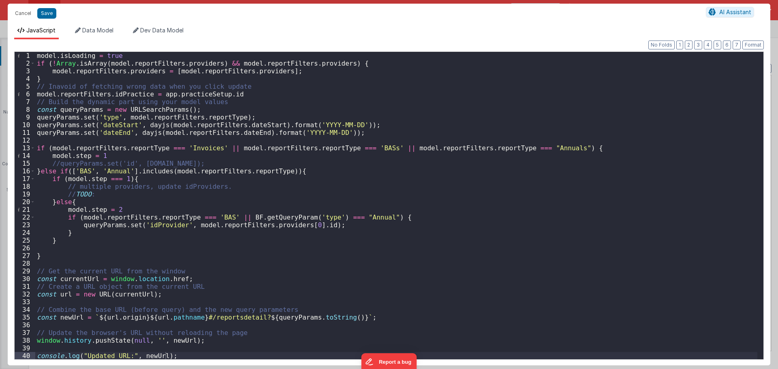
click at [94, 154] on div "model . isLoading = true if ( ! [GEOGRAPHIC_DATA] . isArray ( model . reportFil…" at bounding box center [396, 213] width 722 height 323
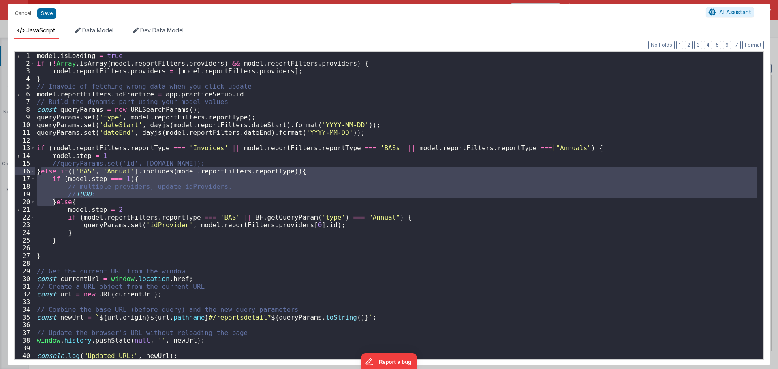
drag, startPoint x: 54, startPoint y: 200, endPoint x: 41, endPoint y: 173, distance: 30.6
click at [41, 173] on div "model . isLoading = true if ( ! [GEOGRAPHIC_DATA] . isArray ( model . reportFil…" at bounding box center [396, 213] width 722 height 323
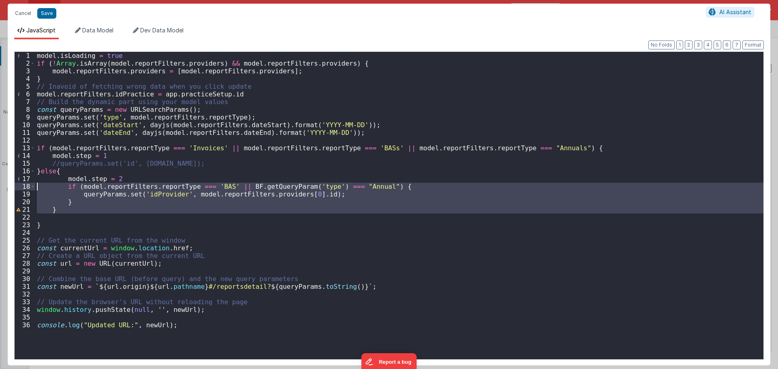
drag, startPoint x: 66, startPoint y: 214, endPoint x: 15, endPoint y: 190, distance: 56.7
click at [15, 190] on div "1 2 3 4 5 6 7 8 9 10 11 12 13 14 15 16 17 18 19 20 21 22 23 24 25 26 27 28 29 3…" at bounding box center [388, 205] width 749 height 308
click at [71, 182] on div "model . isLoading = true if ( ! [GEOGRAPHIC_DATA] . isArray ( model . reportFil…" at bounding box center [399, 213] width 728 height 323
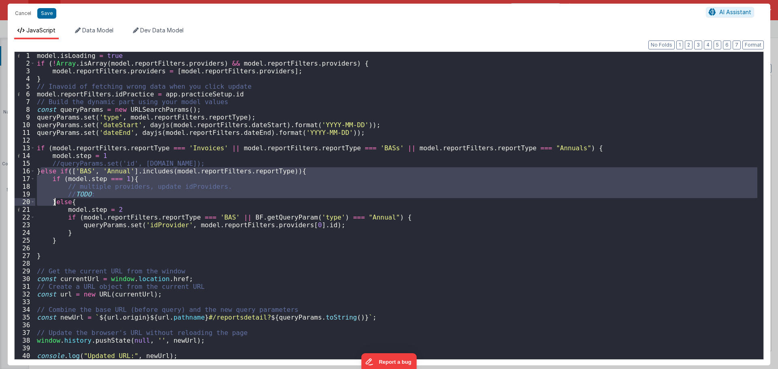
click at [77, 194] on div "model . isLoading = true if ( ! [GEOGRAPHIC_DATA] . isArray ( model . reportFil…" at bounding box center [396, 205] width 722 height 307
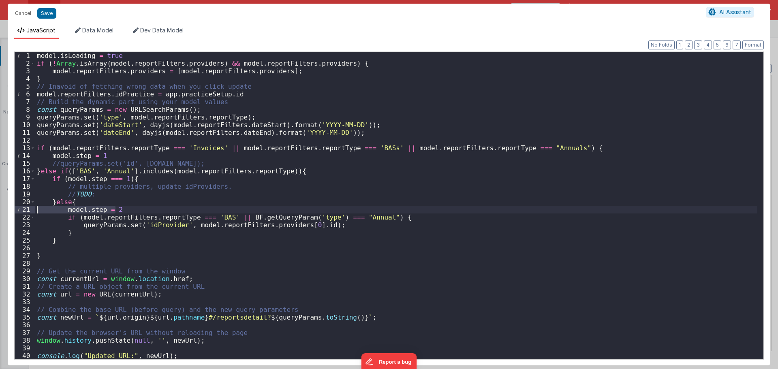
drag, startPoint x: 122, startPoint y: 209, endPoint x: 7, endPoint y: 208, distance: 114.6
click at [7, 208] on div "Cancel Save AI Assistant JavaScript Data Model Dev Data Model Format 7 6 5 4 3 …" at bounding box center [389, 184] width 778 height 369
click at [189, 163] on div "model . isLoading = true if ( ! [GEOGRAPHIC_DATA] . isArray ( model . reportFil…" at bounding box center [396, 213] width 722 height 323
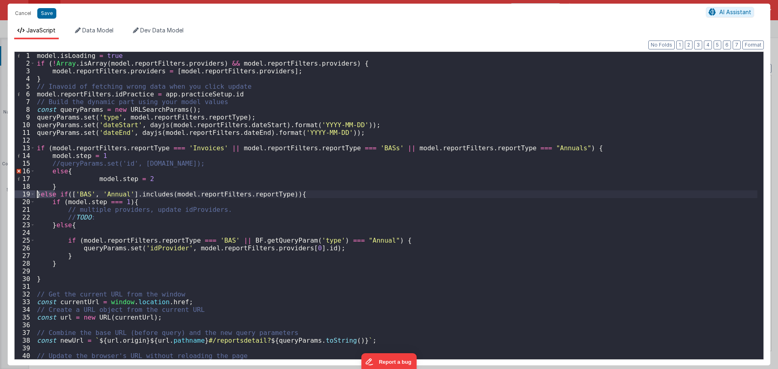
drag, startPoint x: 56, startPoint y: 195, endPoint x: 43, endPoint y: 196, distance: 13.8
click at [43, 196] on div "model . isLoading = true if ( ! [GEOGRAPHIC_DATA] . isArray ( model . reportFil…" at bounding box center [396, 213] width 722 height 323
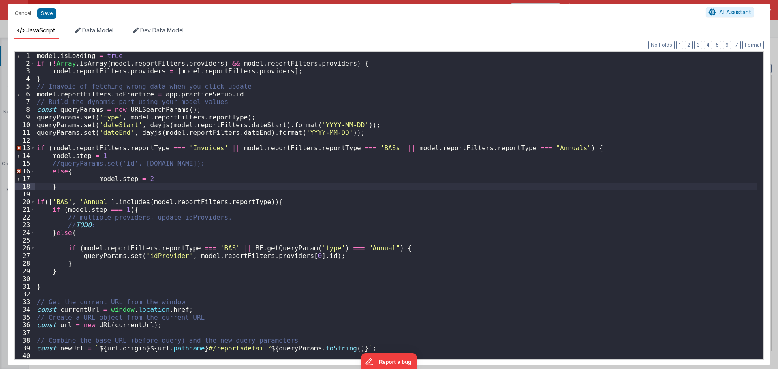
click at [52, 172] on div "model . isLoading = true if ( ! [GEOGRAPHIC_DATA] . isArray ( model . reportFil…" at bounding box center [396, 213] width 722 height 323
click at [51, 171] on div "model . isLoading = true if ( ! [GEOGRAPHIC_DATA] . isArray ( model . reportFil…" at bounding box center [396, 213] width 722 height 323
click at [553, 149] on div "model . isLoading = true if ( ! [GEOGRAPHIC_DATA] . isArray ( model . reportFil…" at bounding box center [396, 213] width 722 height 323
click at [566, 148] on div "model . isLoading = true if ( ! [GEOGRAPHIC_DATA] . isArray ( model . reportFil…" at bounding box center [396, 213] width 722 height 323
click at [217, 164] on div "model . isLoading = true if ( ! [GEOGRAPHIC_DATA] . isArray ( model . reportFil…" at bounding box center [396, 213] width 722 height 323
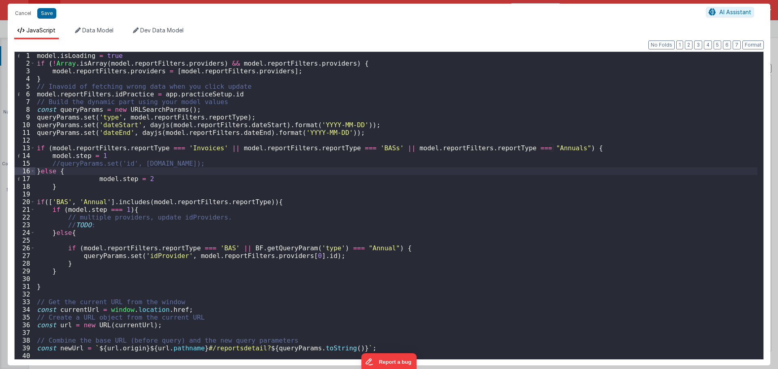
click at [49, 187] on div "model . isLoading = true if ( ! [GEOGRAPHIC_DATA] . isArray ( model . reportFil…" at bounding box center [396, 213] width 722 height 323
click at [86, 215] on div "model . isLoading = true if ( ! [GEOGRAPHIC_DATA] . isArray ( model . reportFil…" at bounding box center [396, 213] width 722 height 323
click at [70, 242] on div "model . isLoading = true if ( ! [GEOGRAPHIC_DATA] . isArray ( model . reportFil…" at bounding box center [396, 213] width 722 height 323
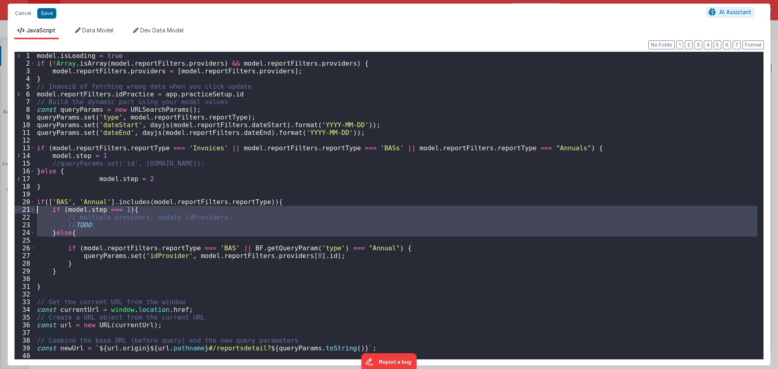
drag, startPoint x: 74, startPoint y: 237, endPoint x: 28, endPoint y: 211, distance: 52.8
click at [28, 211] on div "1 2 3 4 5 6 7 8 9 10 11 12 13 14 15 16 17 18 19 20 21 22 23 24 25 26 27 28 29 3…" at bounding box center [388, 205] width 749 height 308
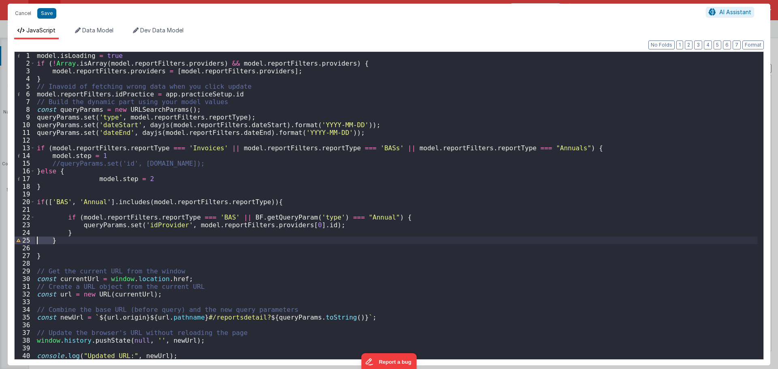
drag, startPoint x: 65, startPoint y: 240, endPoint x: 26, endPoint y: 239, distance: 38.5
click at [26, 239] on div "1 2 3 4 5 6 7 8 9 10 11 12 13 14 15 16 17 18 19 20 21 22 23 24 25 26 27 28 29 3…" at bounding box center [388, 205] width 749 height 308
click at [47, 13] on button "Save" at bounding box center [46, 13] width 19 height 11
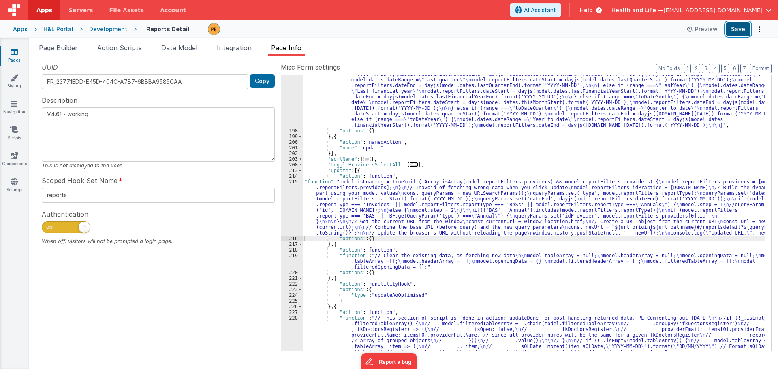
click at [735, 32] on button "Save" at bounding box center [737, 29] width 25 height 14
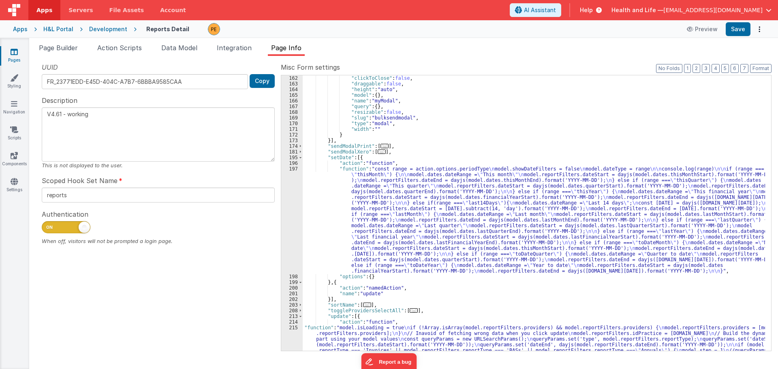
scroll to position [71, 0]
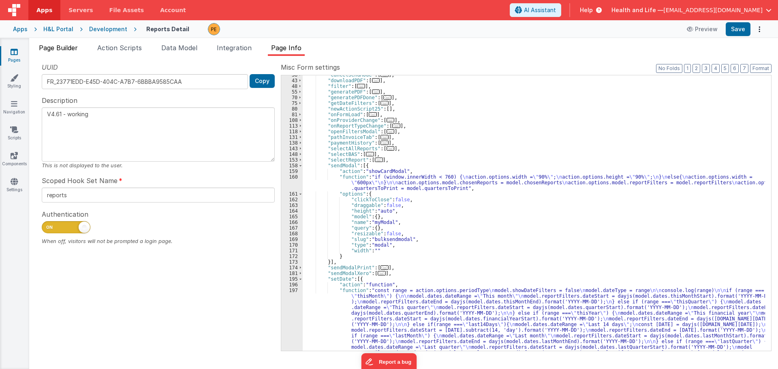
click at [53, 46] on span "Page Builder" at bounding box center [58, 48] width 39 height 8
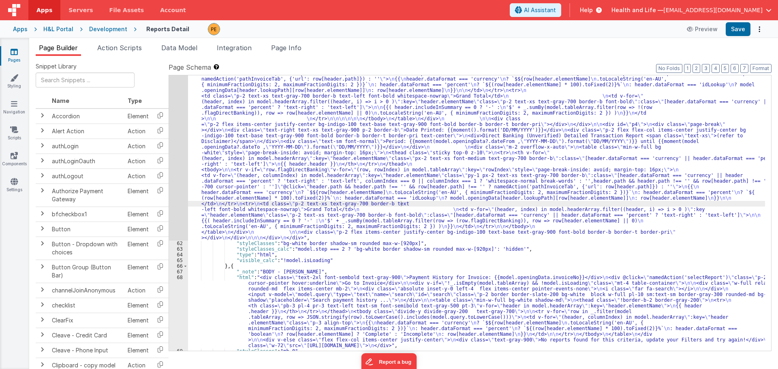
scroll to position [3130, 0]
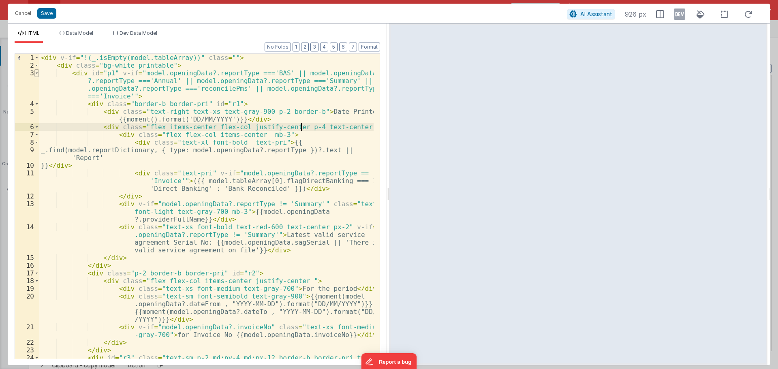
click at [36, 74] on span at bounding box center [36, 73] width 4 height 8
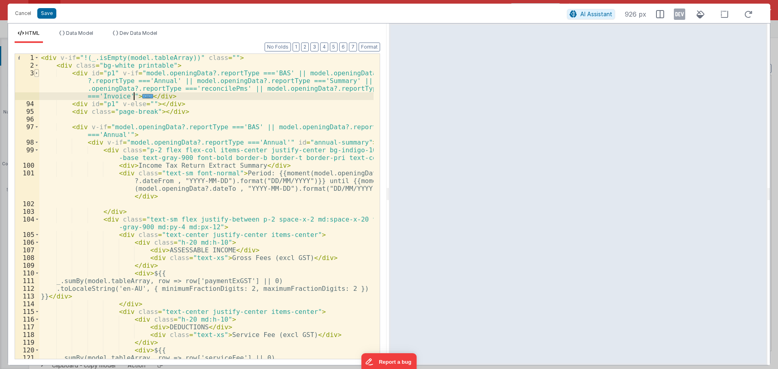
click at [36, 74] on span at bounding box center [36, 73] width 4 height 8
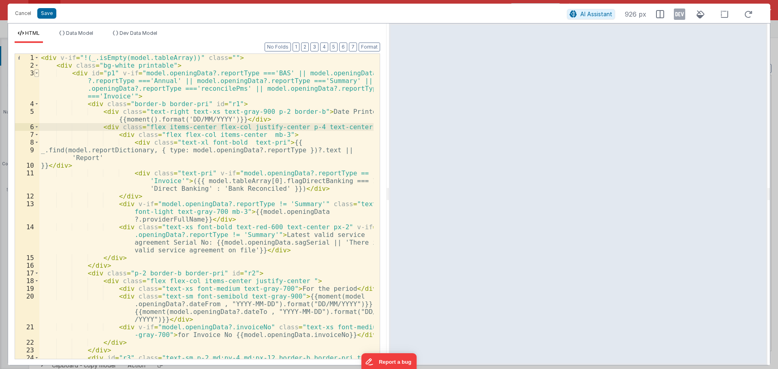
click at [36, 74] on span at bounding box center [36, 73] width 4 height 8
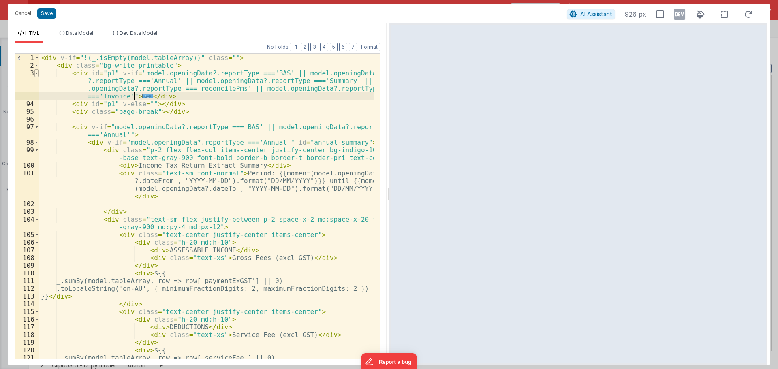
click at [36, 74] on span at bounding box center [36, 73] width 4 height 8
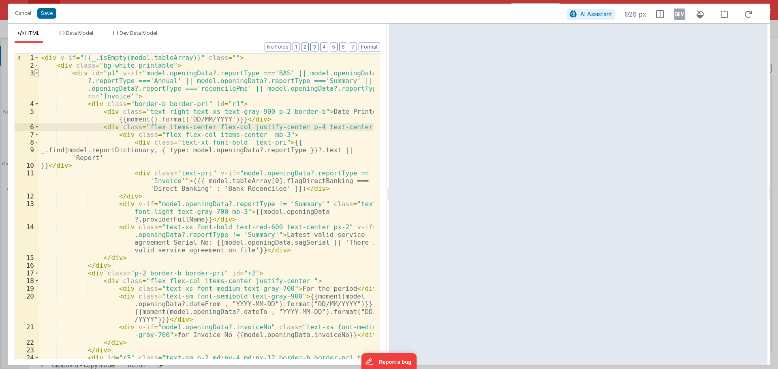
click at [36, 74] on span at bounding box center [36, 73] width 4 height 8
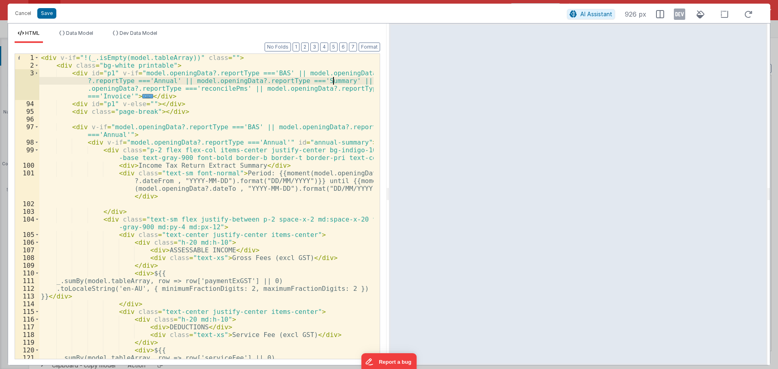
click at [333, 83] on div "< div v-if = "!(_.isEmpty(model.tableArray))" class = "" > < div class = "bg-wh…" at bounding box center [206, 214] width 334 height 320
drag, startPoint x: 233, startPoint y: 88, endPoint x: 337, endPoint y: 83, distance: 104.6
click at [337, 83] on div "< div v-if = "!(_.isEmpty(model.tableArray))" class = "" > < div class = "bg-wh…" at bounding box center [206, 214] width 334 height 320
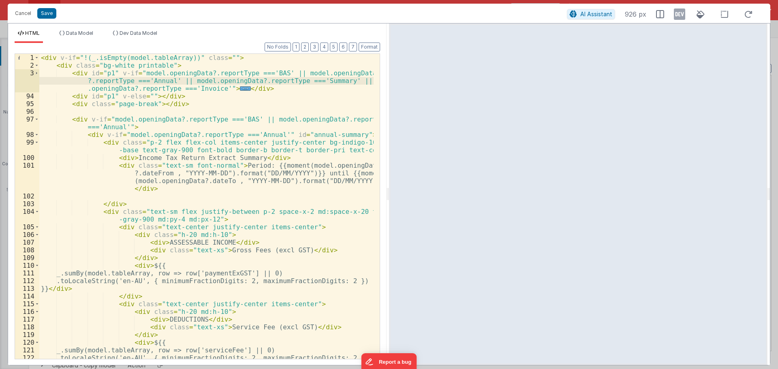
click at [277, 114] on div "< div v-if = "!(_.isEmpty(model.tableArray))" class = "" > < div class = "bg-wh…" at bounding box center [206, 214] width 334 height 320
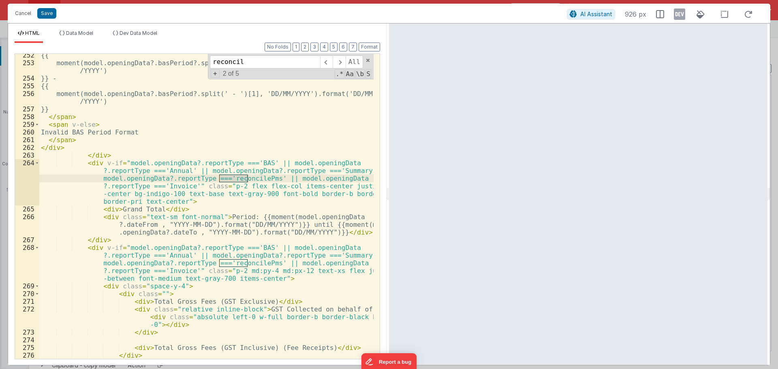
scroll to position [1612, 0]
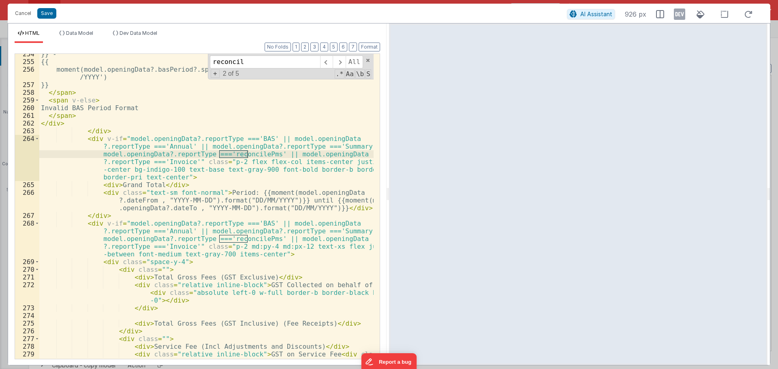
type input "reconcil"
click at [251, 153] on div "}} - {{ moment(model.openingData?.basPeriod?.split(' - ')[1], 'DD/MM/YYYY').for…" at bounding box center [206, 214] width 334 height 328
drag, startPoint x: 264, startPoint y: 154, endPoint x: 350, endPoint y: 147, distance: 86.2
click at [350, 147] on div "}} - {{ moment(model.openingData?.basPeriod?.split(' - ')[1], 'DD/MM/YYYY').for…" at bounding box center [206, 214] width 334 height 328
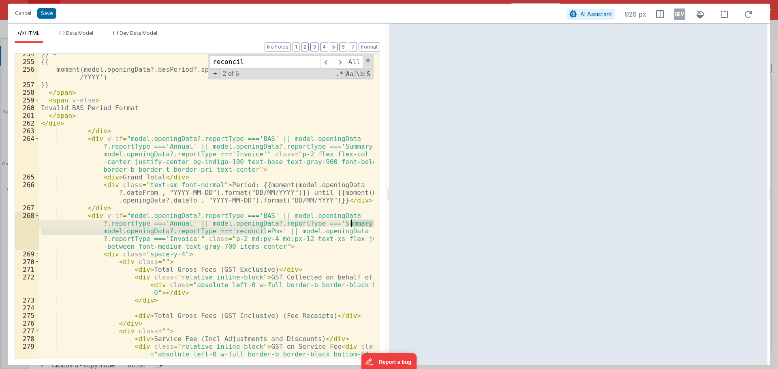
drag, startPoint x: 265, startPoint y: 230, endPoint x: 351, endPoint y: 222, distance: 86.7
click at [351, 222] on div "}} - {{ moment(model.openingData?.basPeriod?.split(' - ')[1], 'DD/MM/YYYY').for…" at bounding box center [206, 210] width 334 height 320
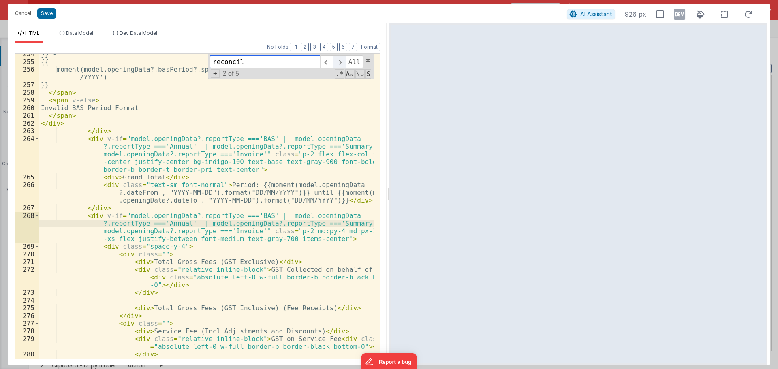
click at [339, 66] on span at bounding box center [339, 61] width 13 height 13
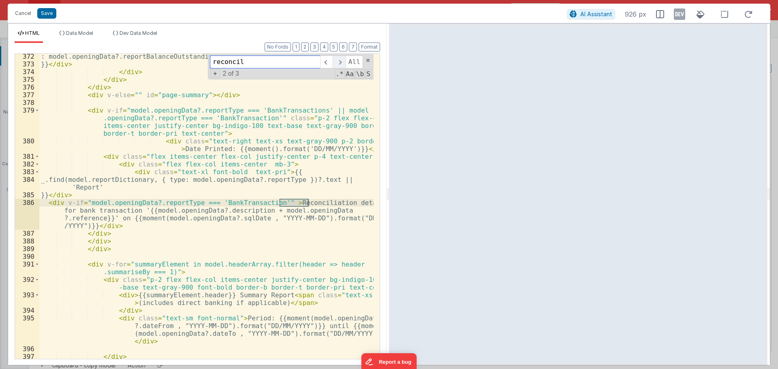
click at [339, 66] on span at bounding box center [339, 61] width 13 height 13
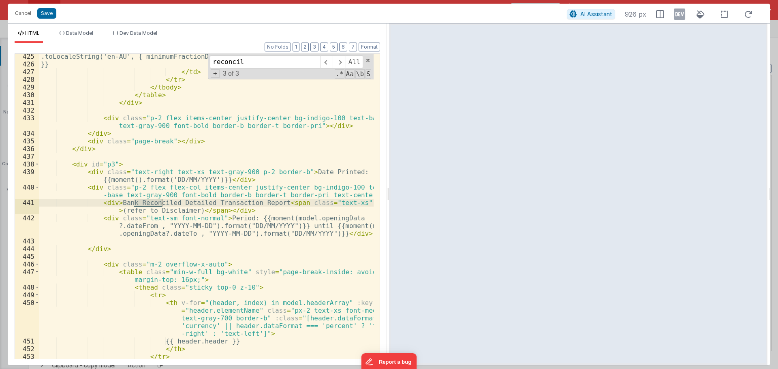
click at [304, 112] on div ".toLocaleString('en-AU', { minimumFractionDigits: 2, maximumFractionDigits: 2 }…" at bounding box center [206, 213] width 334 height 320
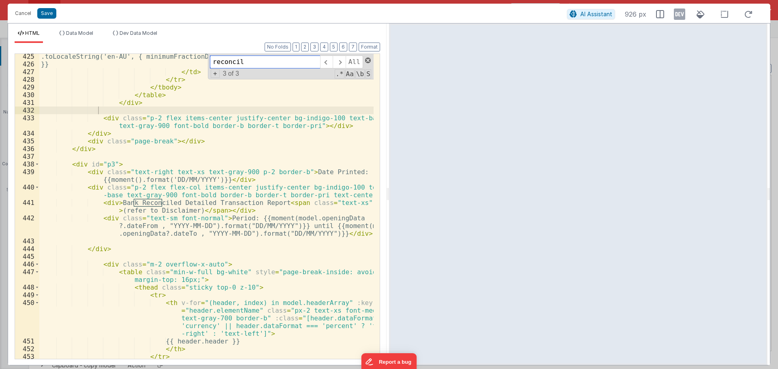
click at [369, 60] on span at bounding box center [368, 61] width 6 height 6
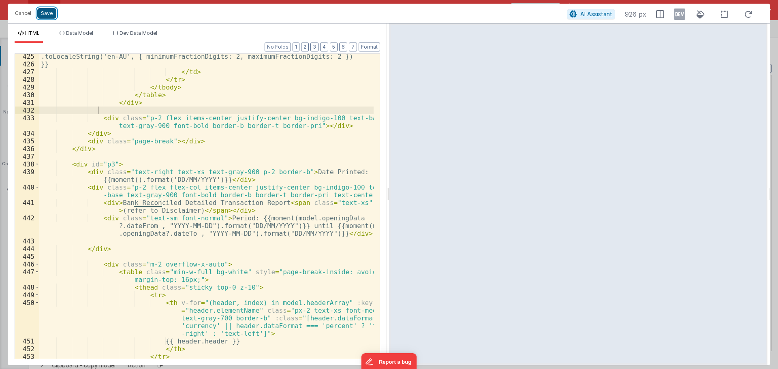
click at [53, 13] on button "Save" at bounding box center [46, 13] width 19 height 11
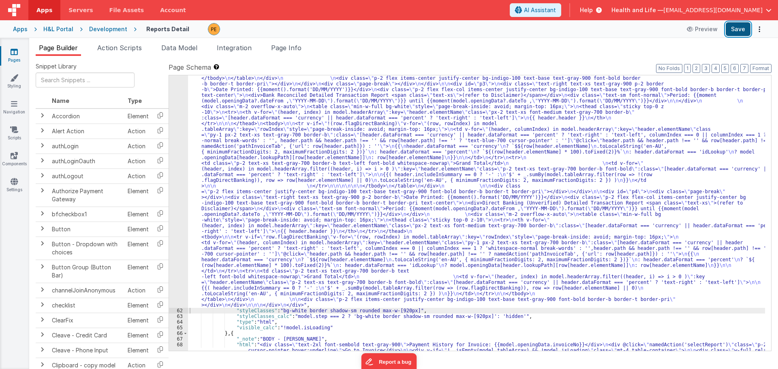
click at [732, 33] on button "Save" at bounding box center [737, 29] width 25 height 14
click at [298, 48] on span "Page Info" at bounding box center [286, 48] width 30 height 8
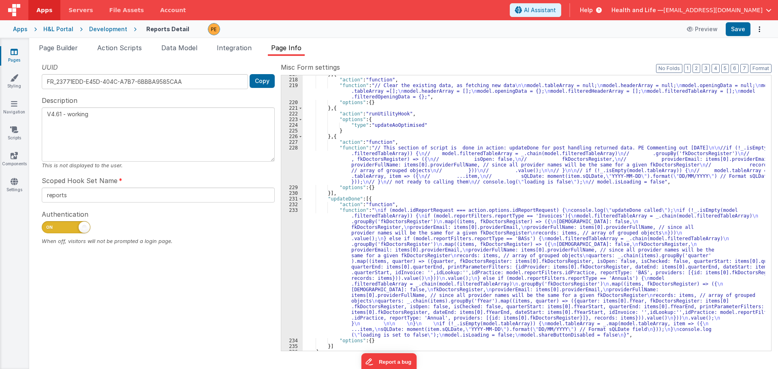
scroll to position [569, 0]
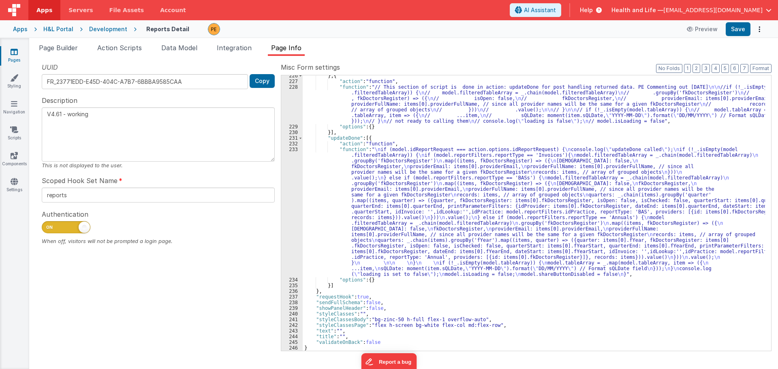
click at [350, 212] on div "} , { "action" : "function" , "function" : "// This section of script is done i…" at bounding box center [534, 216] width 462 height 287
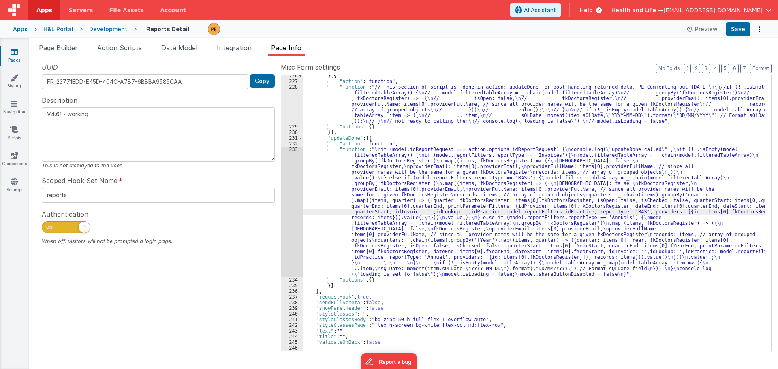
click at [297, 209] on div "233" at bounding box center [291, 212] width 21 height 130
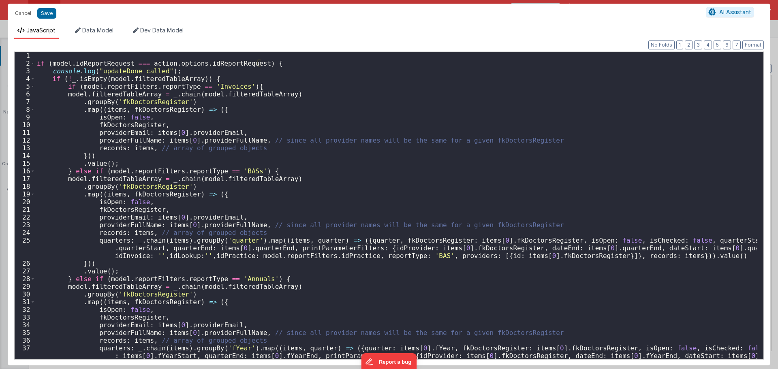
scroll to position [147, 0]
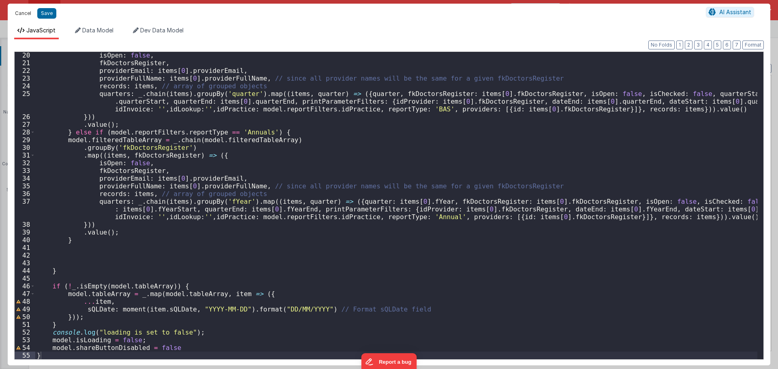
click at [19, 12] on button "Cancel" at bounding box center [23, 13] width 24 height 11
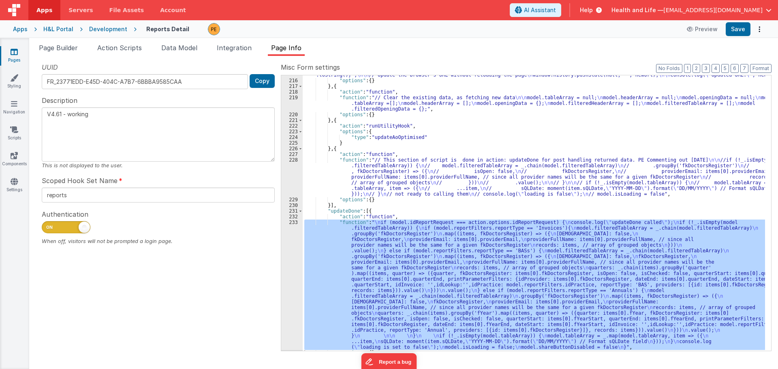
scroll to position [472, 0]
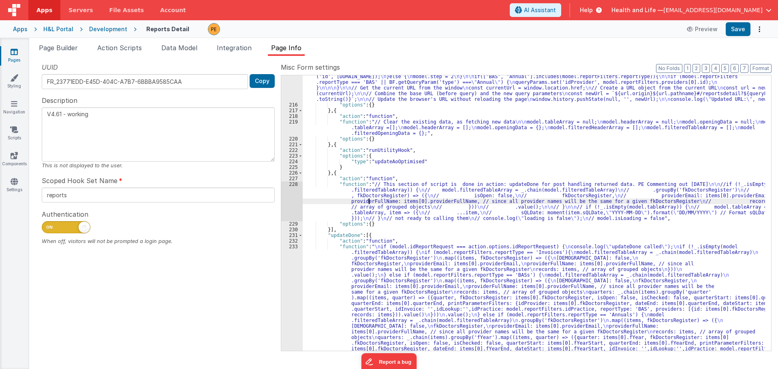
click at [368, 201] on div ""function" : "model.isLoading = true \n if (!Array.isArray(model.reportFilters.…" at bounding box center [534, 276] width 462 height 463
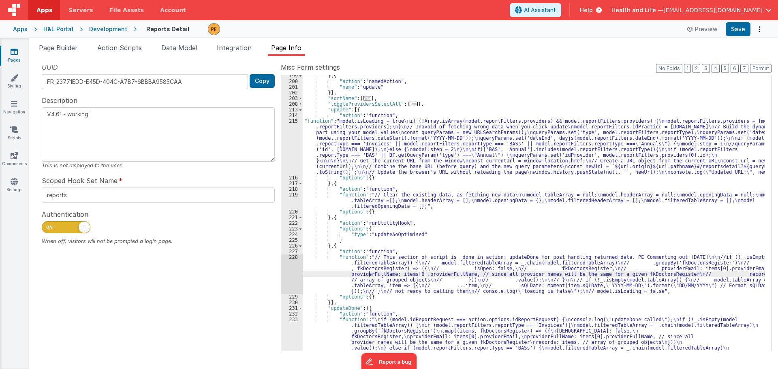
scroll to position [375, 0]
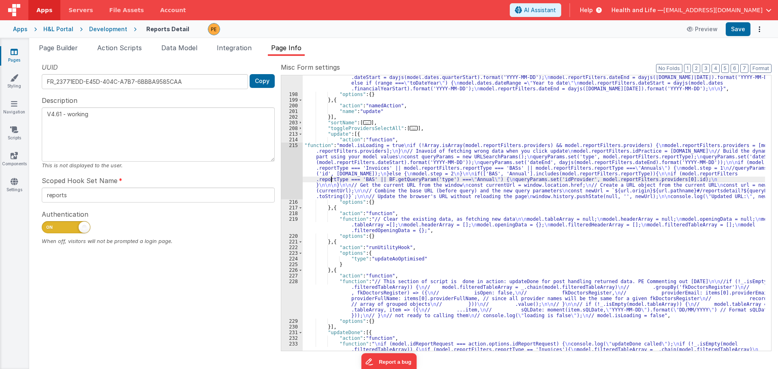
click at [331, 179] on div ""function" : "const range = action.options.periodType \n model.showDateFilters …" at bounding box center [534, 241] width 462 height 514
click at [298, 172] on div "215" at bounding box center [291, 171] width 21 height 57
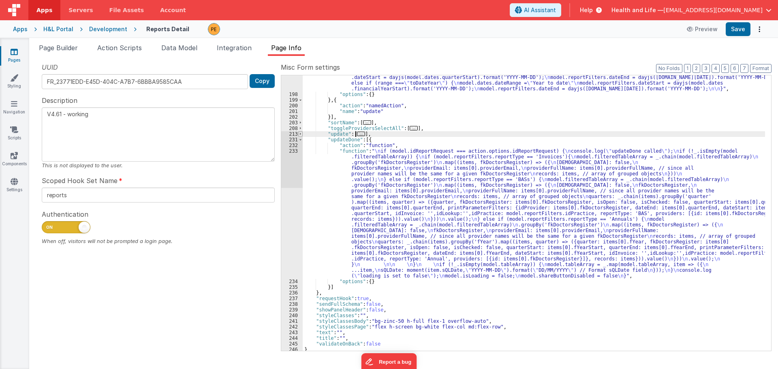
click at [299, 133] on span at bounding box center [300, 134] width 4 height 6
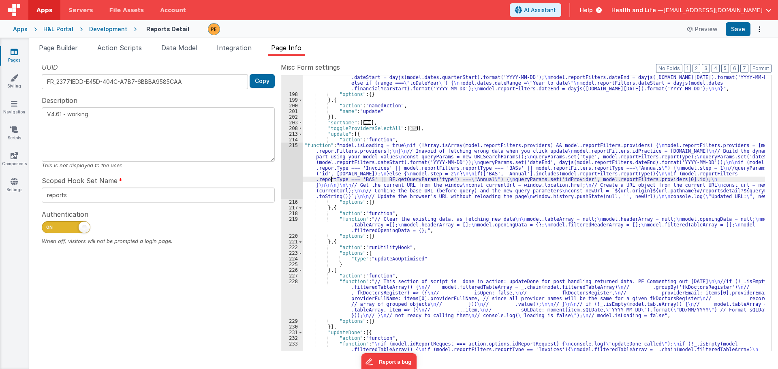
click at [360, 182] on div ""function" : "const range = action.options.periodType \n model.showDateFilters …" at bounding box center [534, 241] width 462 height 514
click at [292, 167] on div "215" at bounding box center [291, 171] width 21 height 57
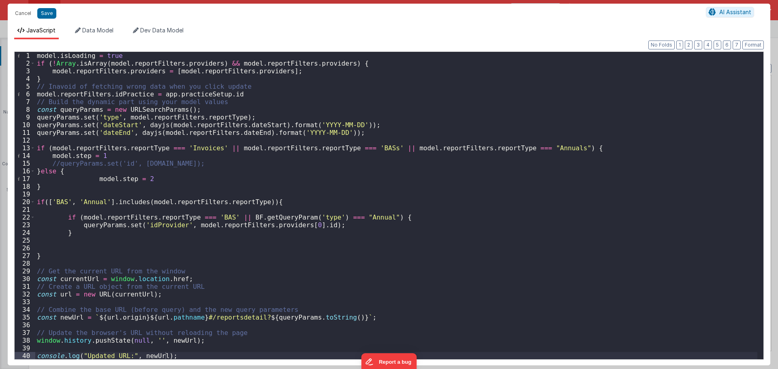
click at [226, 202] on div "model . isLoading = true if ( ! [GEOGRAPHIC_DATA] . isArray ( model . reportFil…" at bounding box center [396, 213] width 722 height 323
click at [93, 204] on div "model . isLoading = true if ( ! [GEOGRAPHIC_DATA] . isArray ( model . reportFil…" at bounding box center [396, 213] width 722 height 323
click at [144, 203] on div "model . isLoading = true if ( ! [GEOGRAPHIC_DATA] . isArray ( model . reportFil…" at bounding box center [396, 213] width 722 height 323
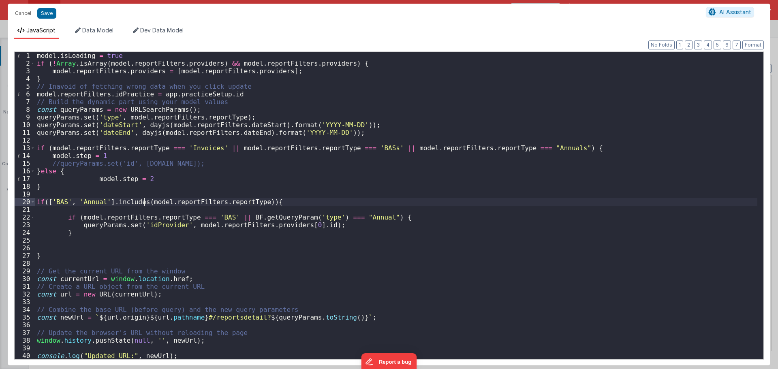
click at [144, 203] on div "model . isLoading = true if ( ! [GEOGRAPHIC_DATA] . isArray ( model . reportFil…" at bounding box center [396, 213] width 722 height 323
click at [149, 195] on div "model . isLoading = true if ( ! [GEOGRAPHIC_DATA] . isArray ( model . reportFil…" at bounding box center [396, 213] width 722 height 323
click at [30, 15] on button "Cancel" at bounding box center [23, 13] width 24 height 11
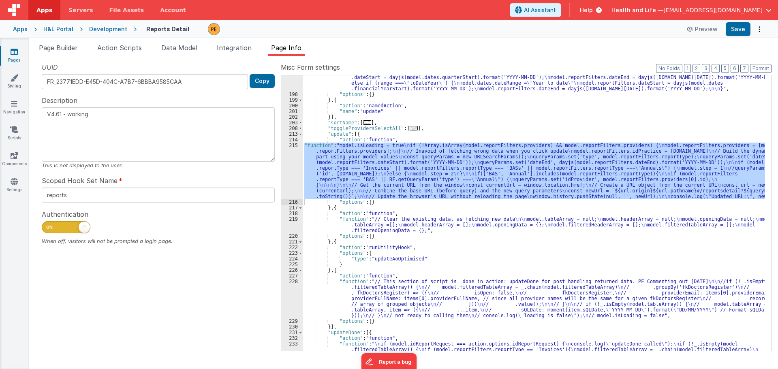
click at [111, 29] on div "Development" at bounding box center [108, 29] width 38 height 8
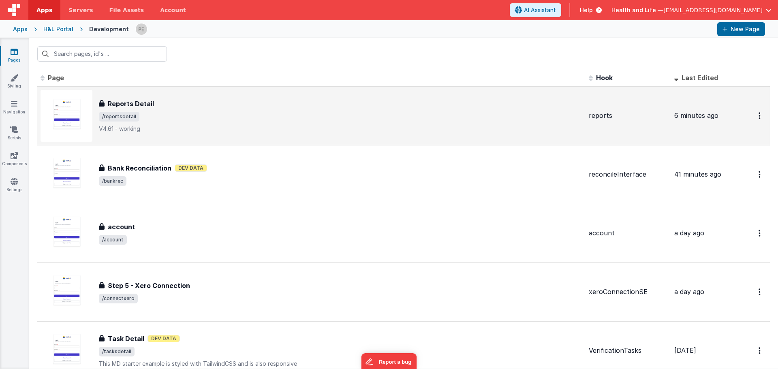
click at [191, 112] on span "/reportsdetail" at bounding box center [340, 117] width 483 height 10
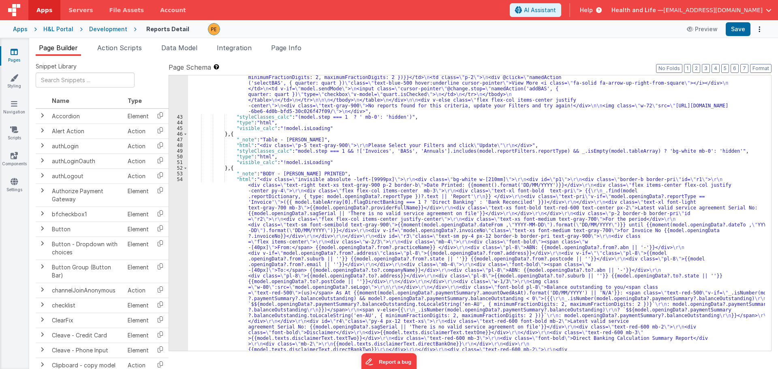
scroll to position [1069, 0]
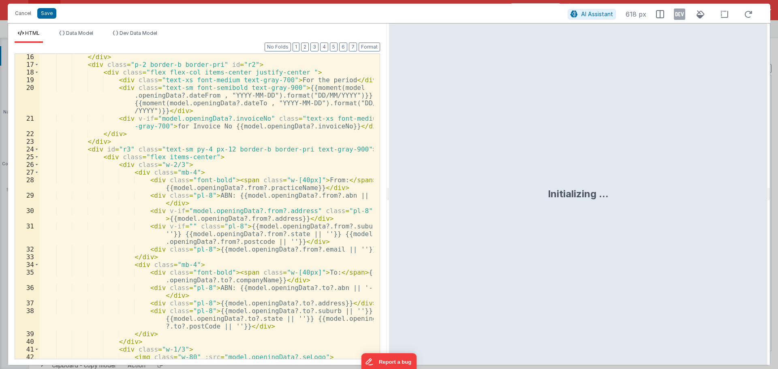
scroll to position [170, 0]
click at [186, 162] on div "</ div > < div class = "p-2 border-b border-pri" id = "r2" > < div class = "fle…" at bounding box center [206, 213] width 334 height 320
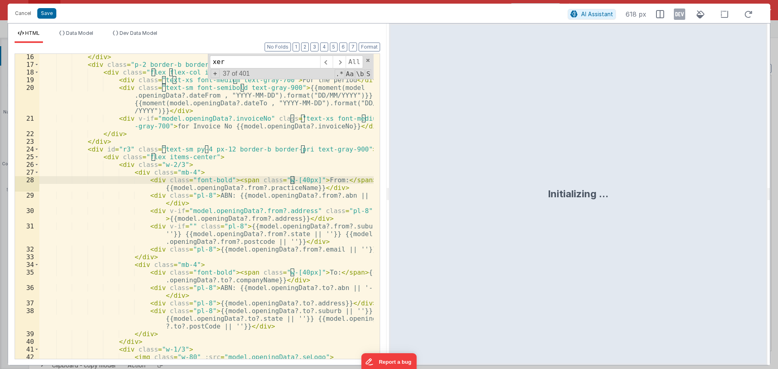
scroll to position [1879, 0]
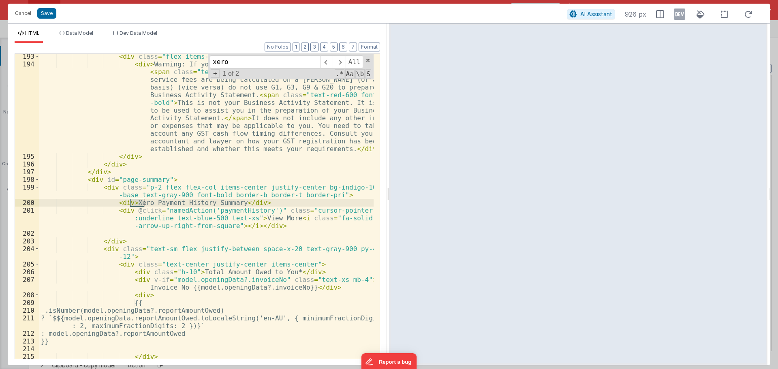
type input "xero"
click at [193, 203] on div "< div class = "flex items-center justify-center" > < div > Warning: If you are …" at bounding box center [206, 213] width 334 height 320
click at [261, 200] on div "< div class = "flex items-center justify-center" > < div > Warning: If you are …" at bounding box center [206, 213] width 334 height 320
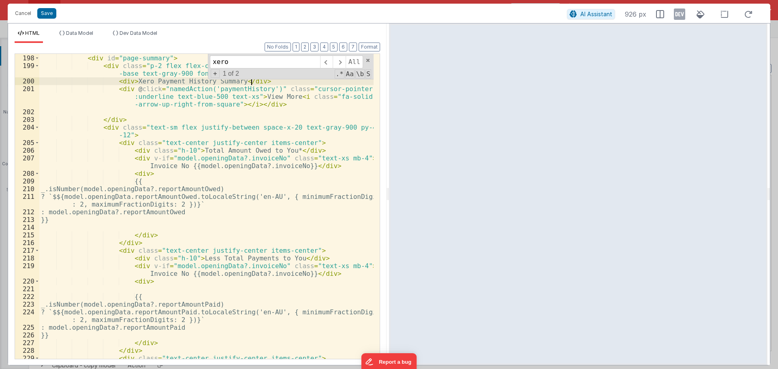
scroll to position [2025, 0]
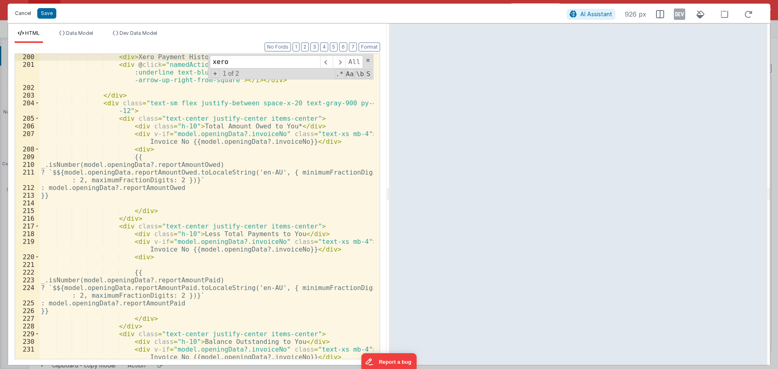
click at [30, 11] on button "Cancel" at bounding box center [23, 13] width 24 height 11
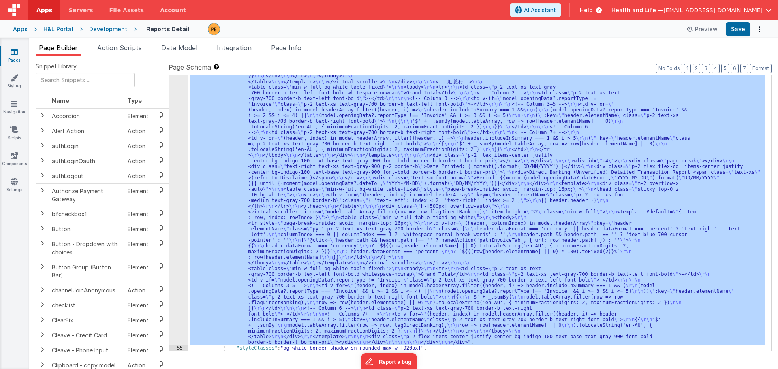
click at [362, 145] on div ""html" : "<div class= \" invisible absolute -left-[9999px] \" > \r\n <div class…" at bounding box center [476, 212] width 577 height 275
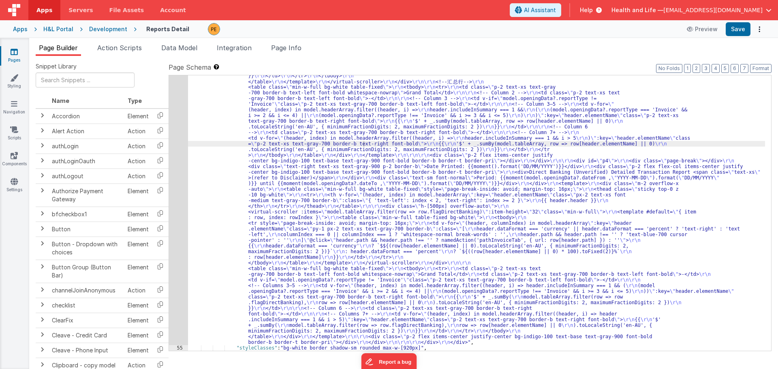
click at [104, 32] on div "Development" at bounding box center [108, 29] width 38 height 8
